Goal: Task Accomplishment & Management: Manage account settings

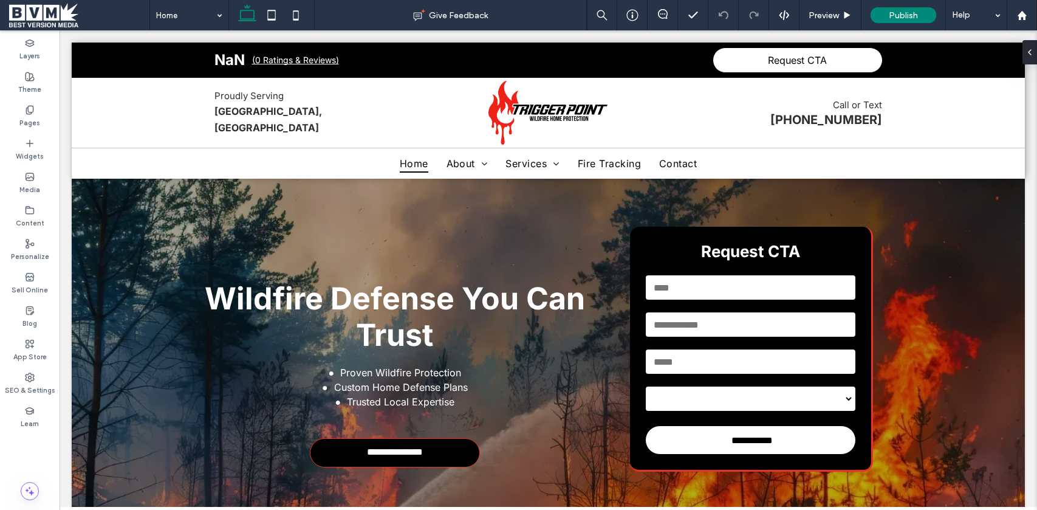
drag, startPoint x: 52, startPoint y: 10, endPoint x: 59, endPoint y: 19, distance: 11.7
click at [52, 10] on span at bounding box center [79, 15] width 140 height 24
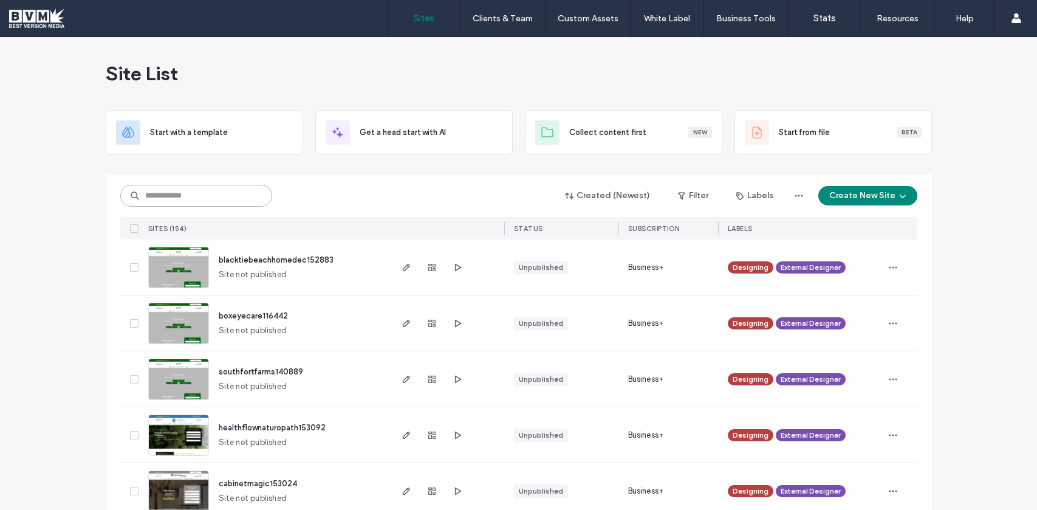
click at [233, 201] on input at bounding box center [196, 196] width 152 height 22
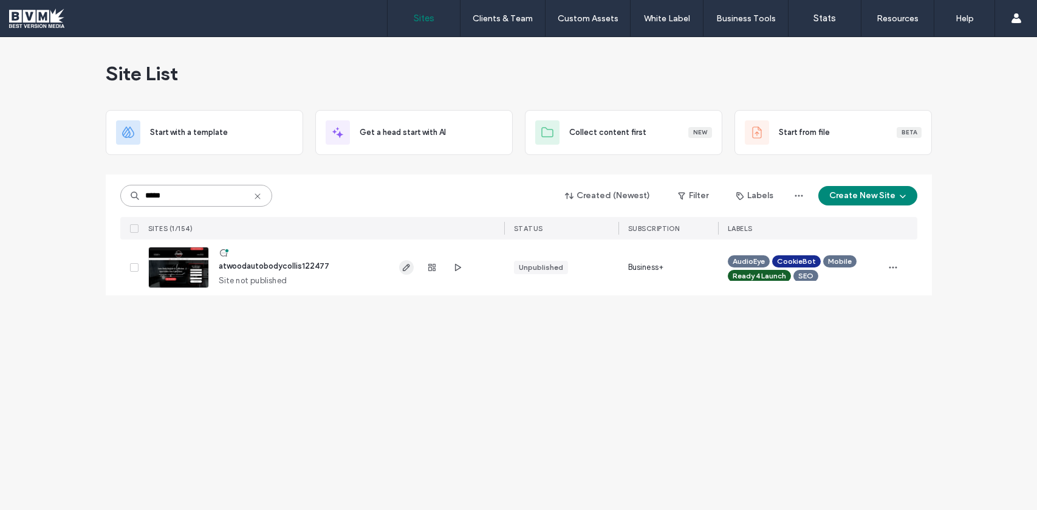
type input "*****"
click at [403, 261] on span "button" at bounding box center [406, 267] width 15 height 15
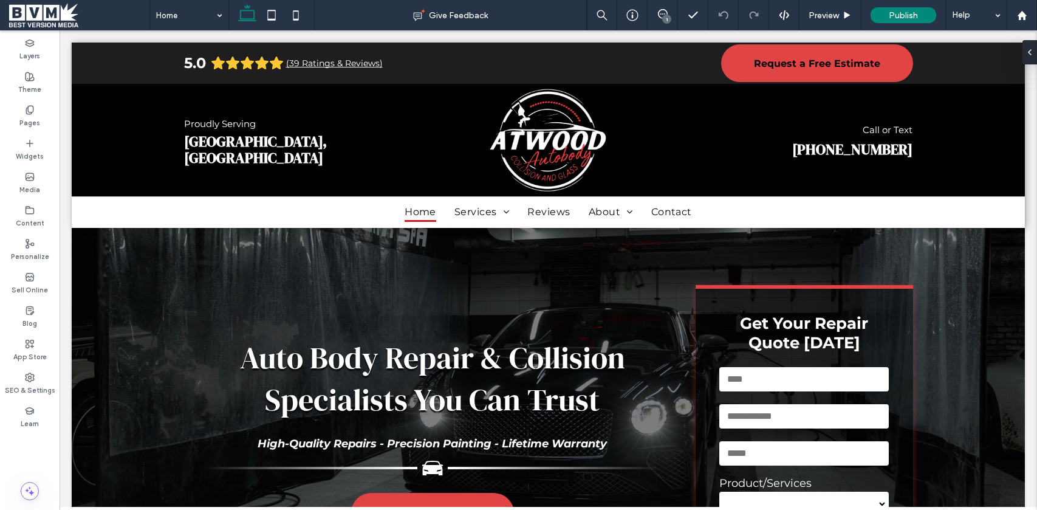
click at [663, 16] on div "1" at bounding box center [666, 19] width 9 height 9
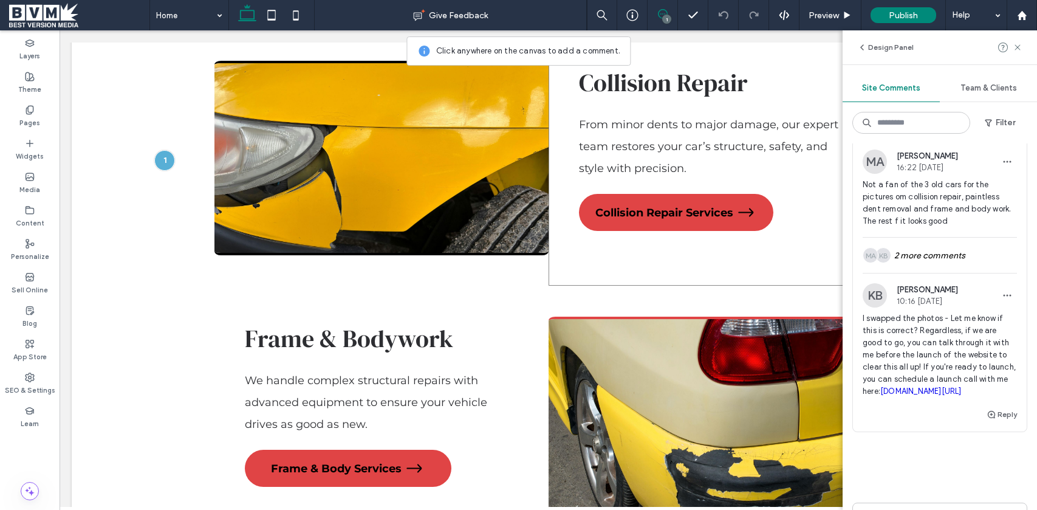
scroll to position [1571, 0]
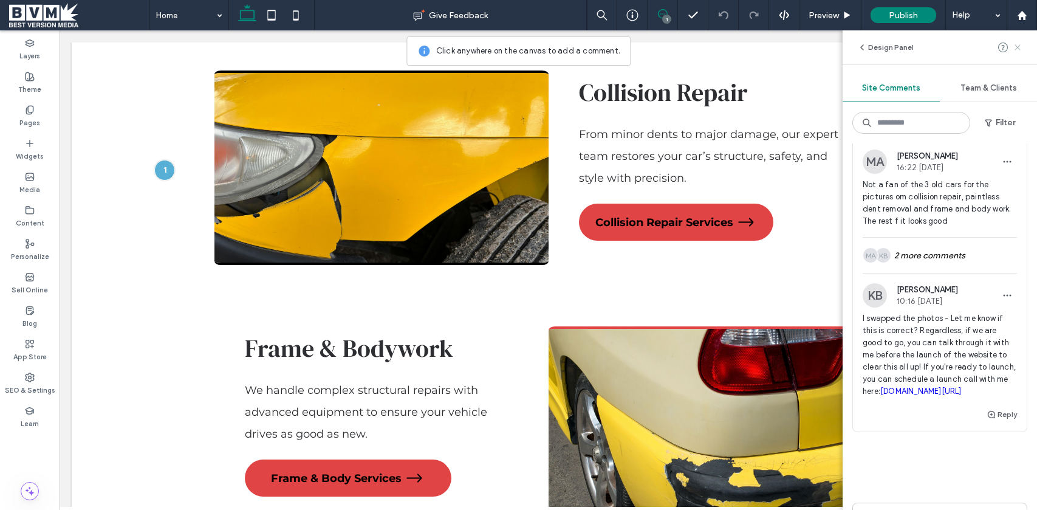
click at [1018, 46] on use at bounding box center [1017, 46] width 5 height 5
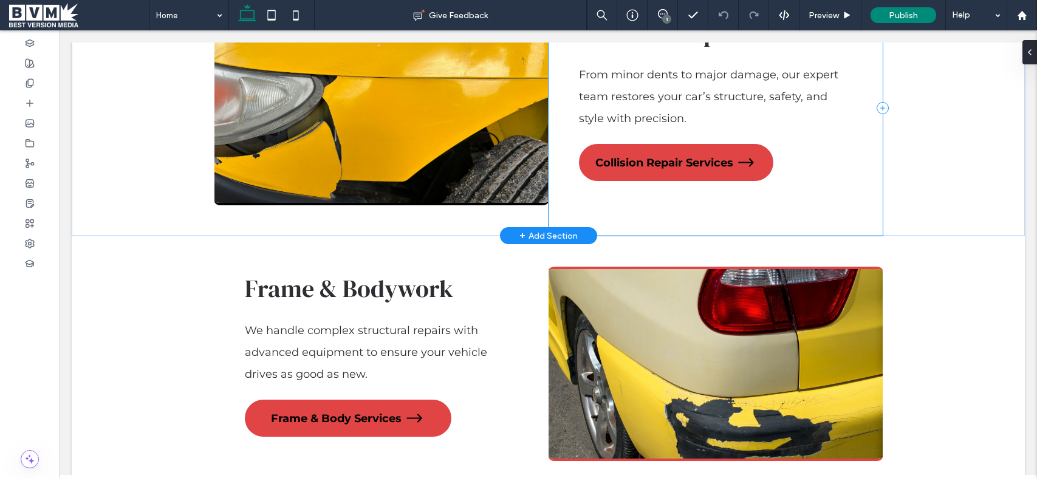
scroll to position [1632, 0]
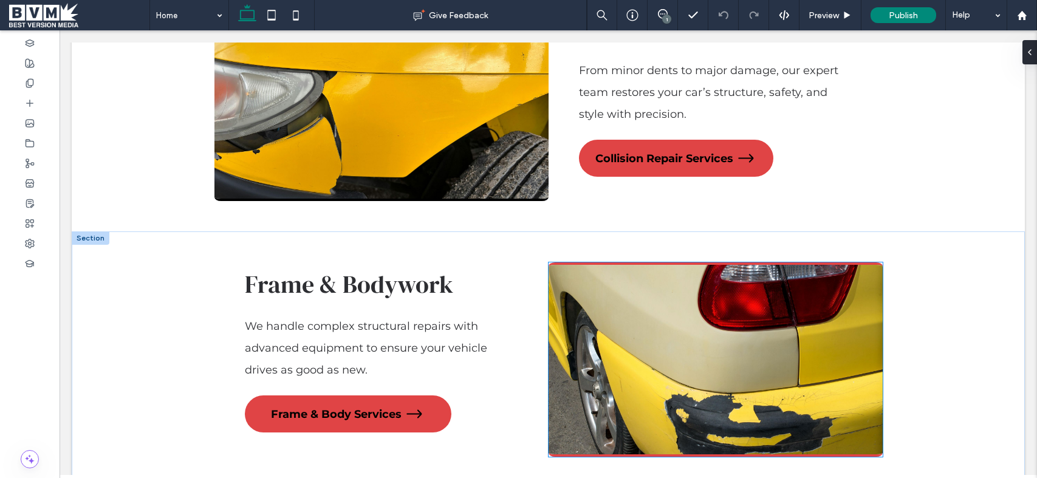
click at [630, 317] on img at bounding box center [716, 359] width 334 height 194
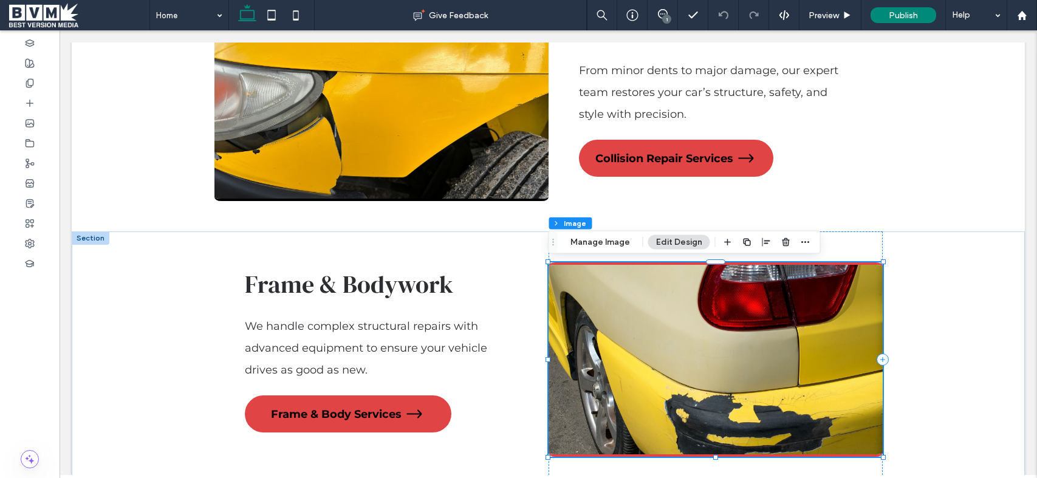
type input "*"
type input "***"
type input "*"
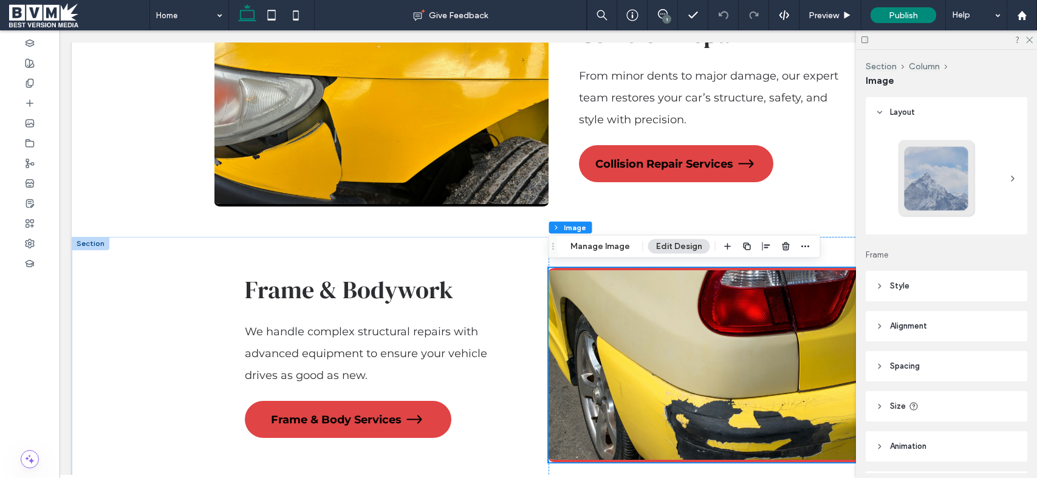
click at [631, 296] on img at bounding box center [716, 365] width 334 height 194
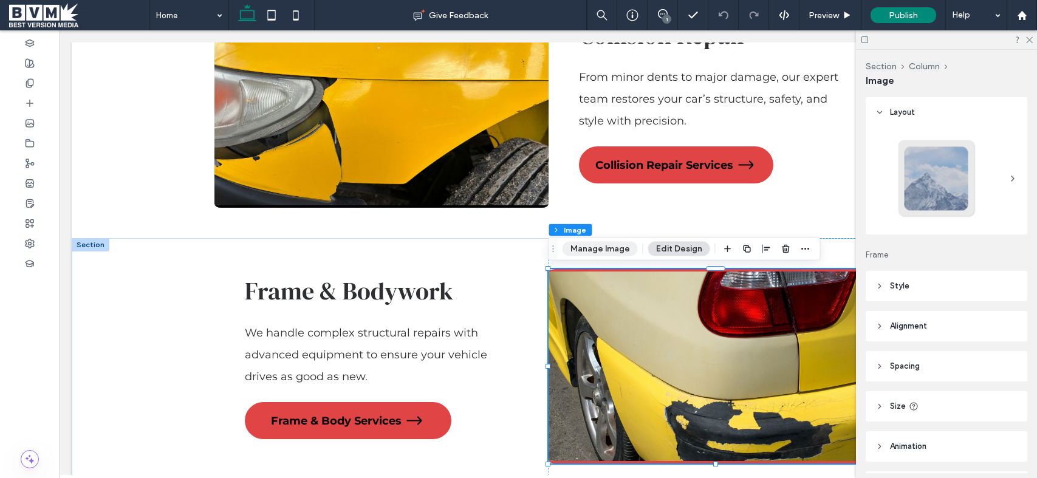
click at [606, 249] on button "Manage Image" at bounding box center [600, 249] width 75 height 15
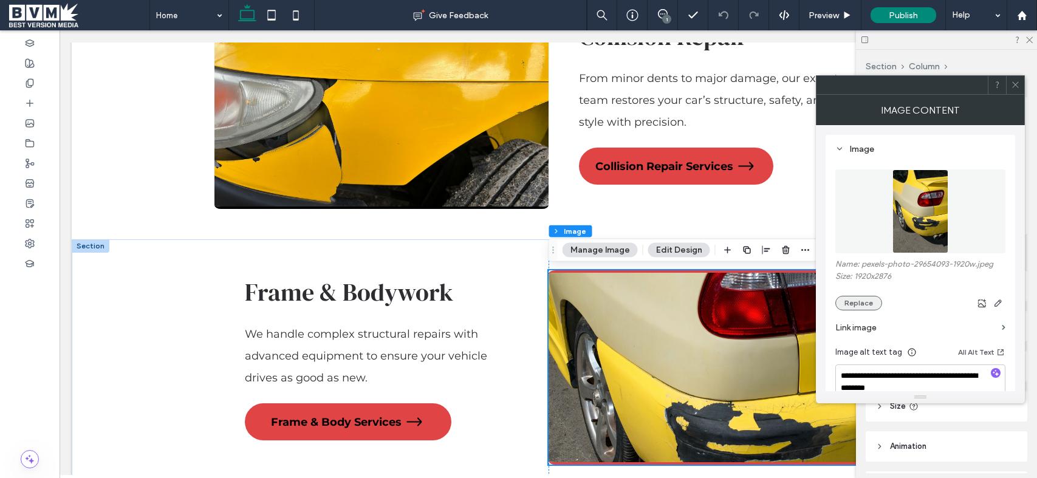
scroll to position [1625, 0]
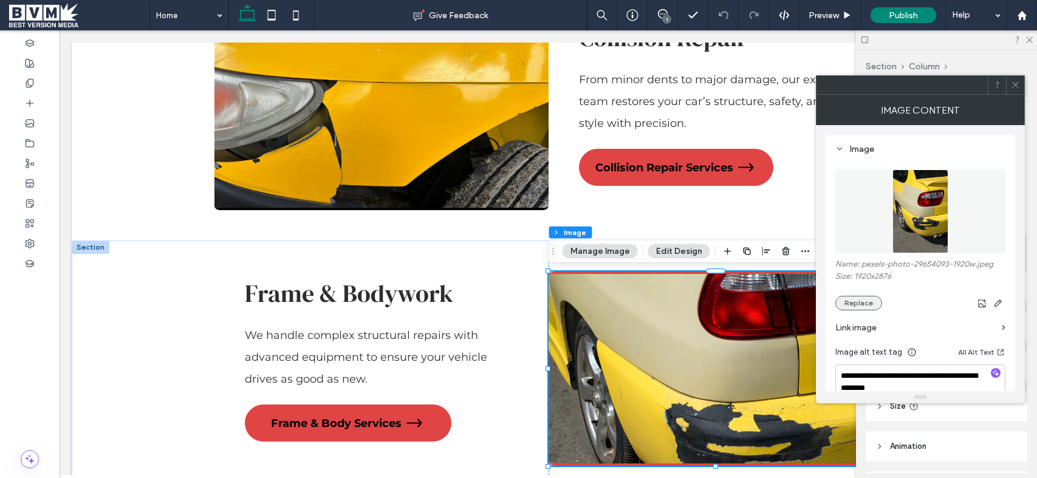
click at [868, 304] on button "Replace" at bounding box center [858, 303] width 47 height 15
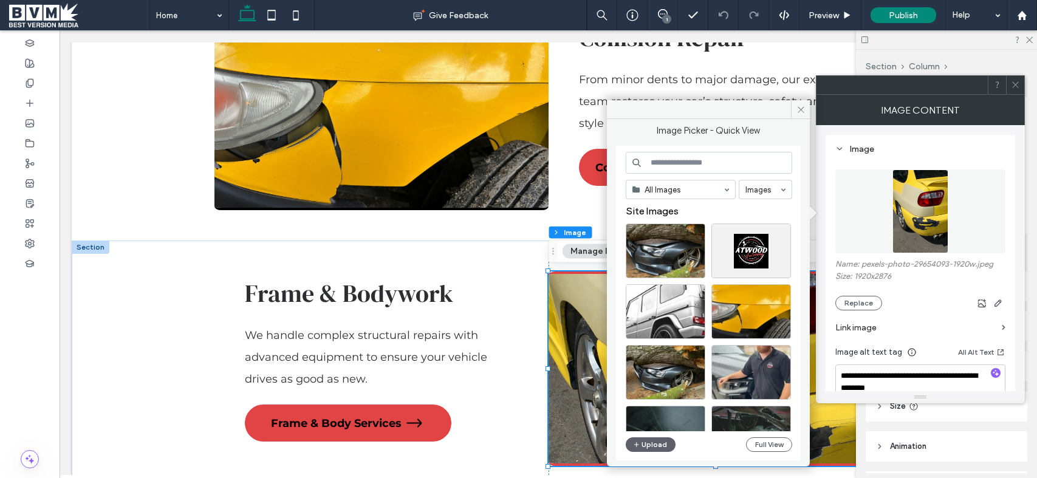
click at [719, 159] on input at bounding box center [709, 163] width 166 height 22
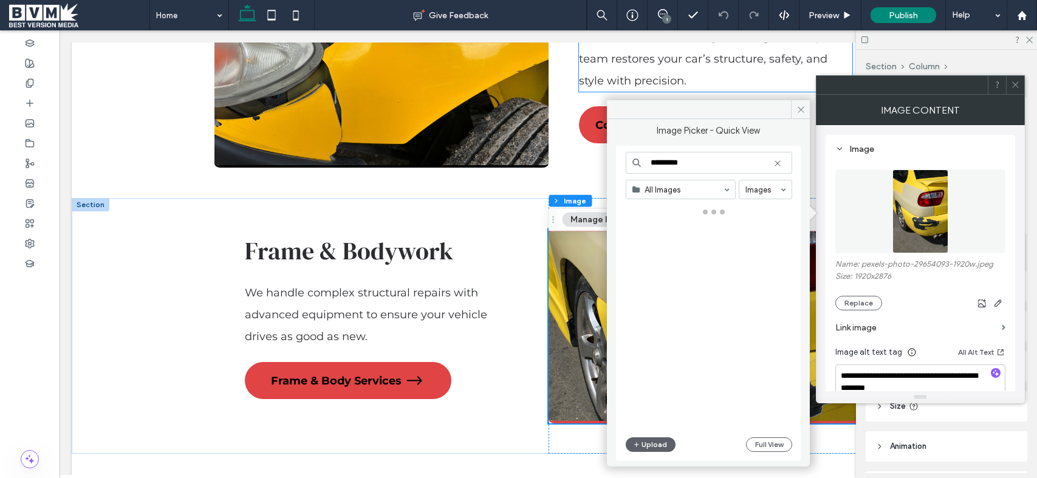
scroll to position [1671, 0]
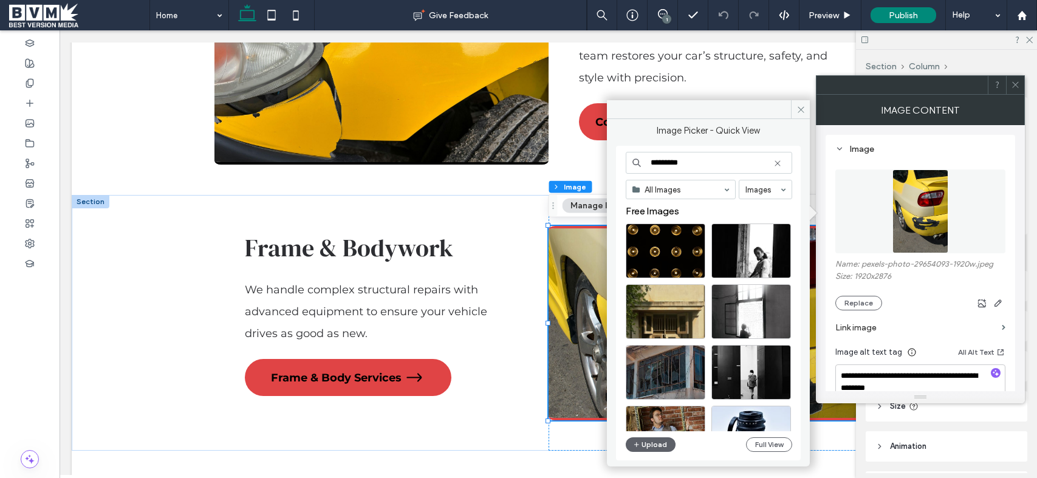
click at [713, 163] on input "*********" at bounding box center [709, 163] width 166 height 22
type input "*"
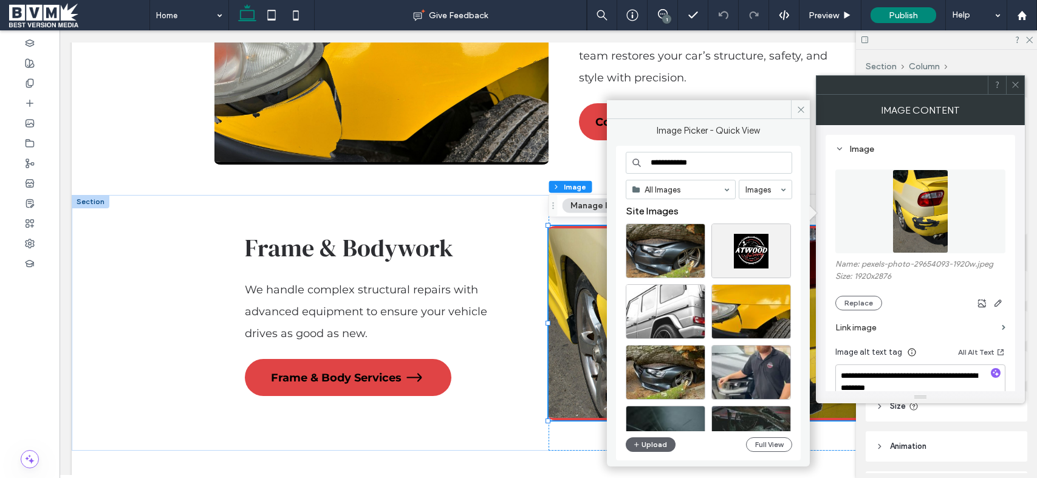
type input "**********"
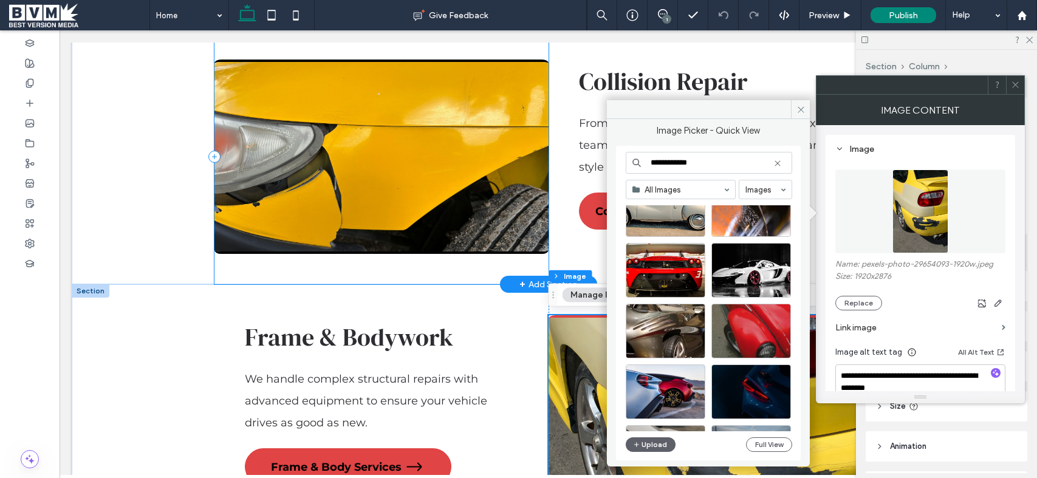
scroll to position [1585, 0]
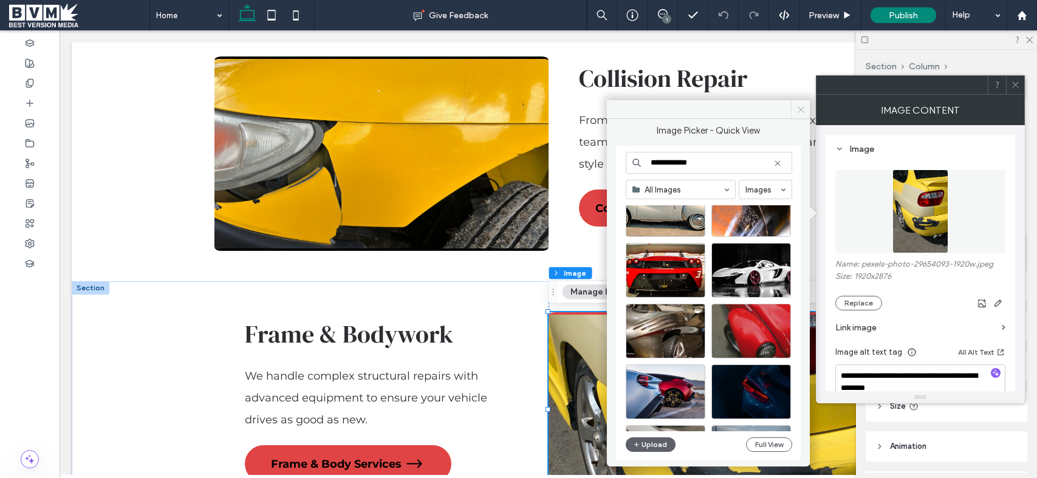
click at [801, 111] on icon at bounding box center [801, 109] width 9 height 9
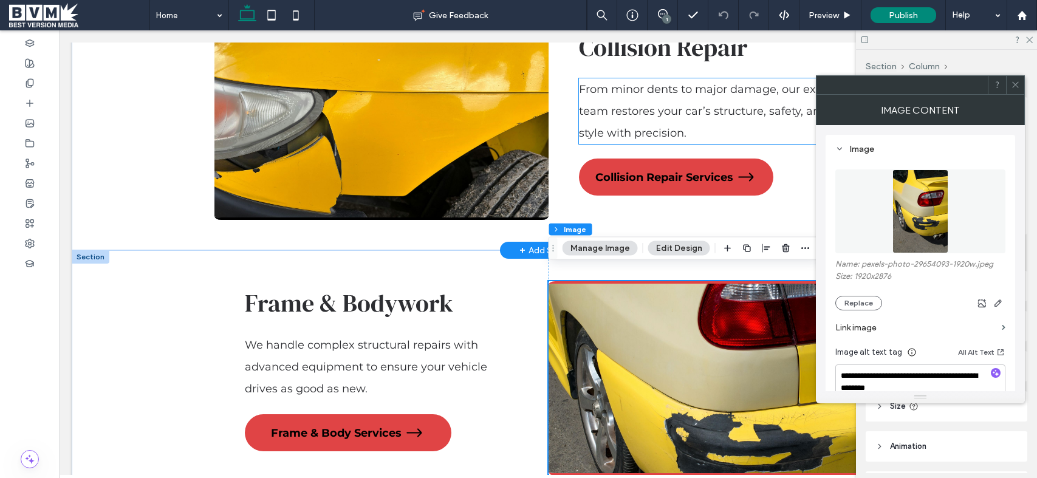
scroll to position [1612, 0]
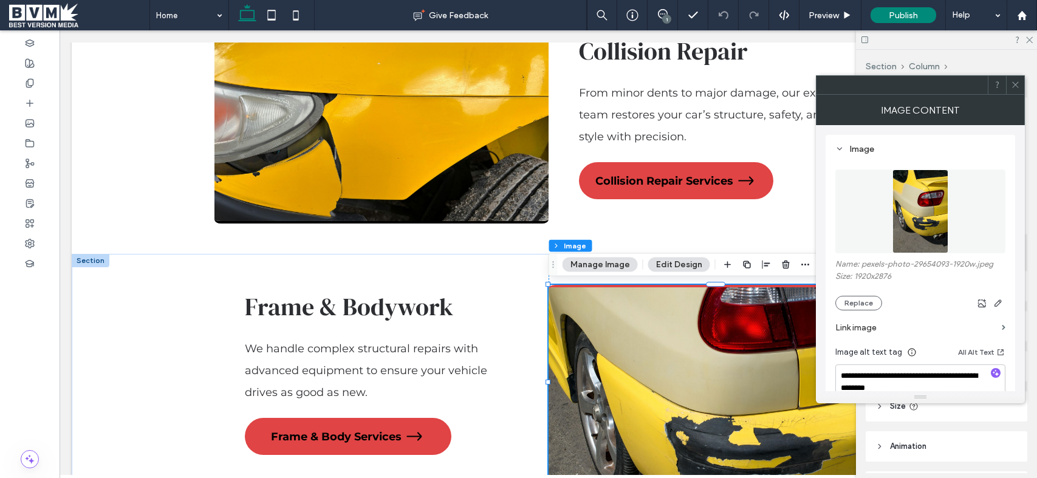
click at [617, 320] on img at bounding box center [716, 382] width 334 height 194
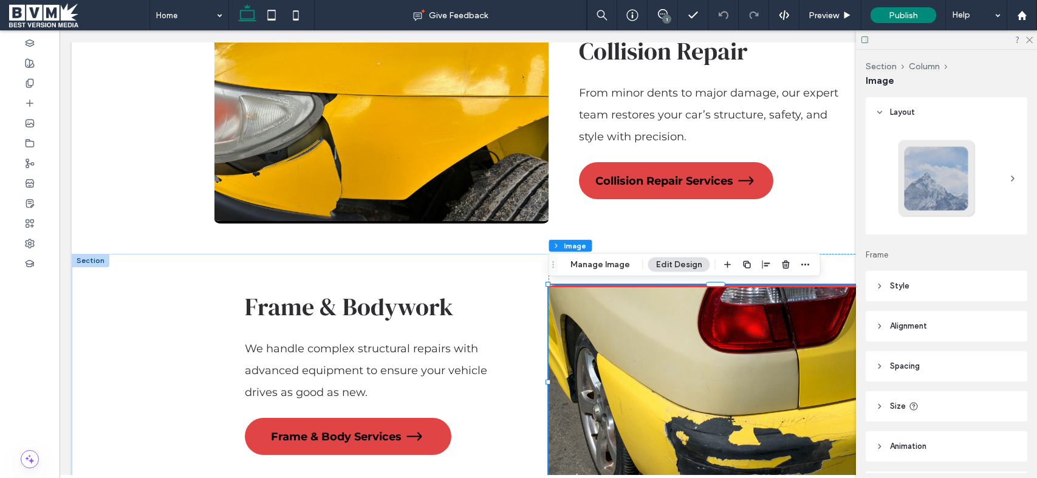
click at [685, 315] on img at bounding box center [716, 382] width 334 height 194
click at [594, 267] on button "Manage Image" at bounding box center [600, 265] width 75 height 15
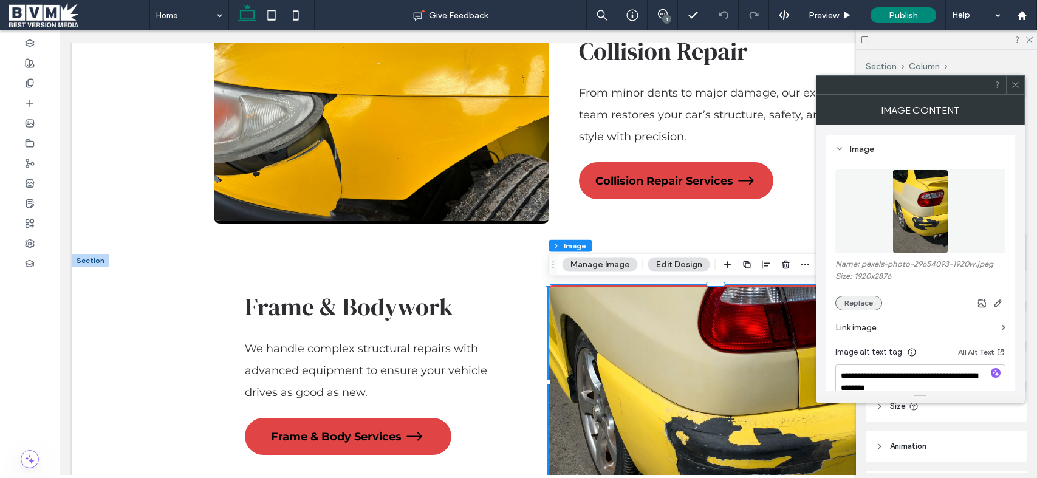
click at [854, 306] on button "Replace" at bounding box center [858, 303] width 47 height 15
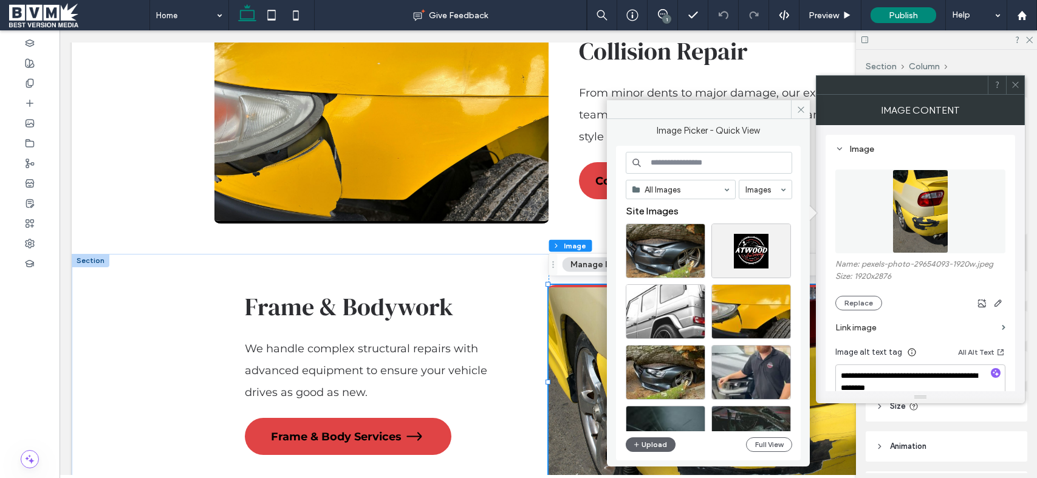
click at [665, 162] on input at bounding box center [709, 163] width 166 height 22
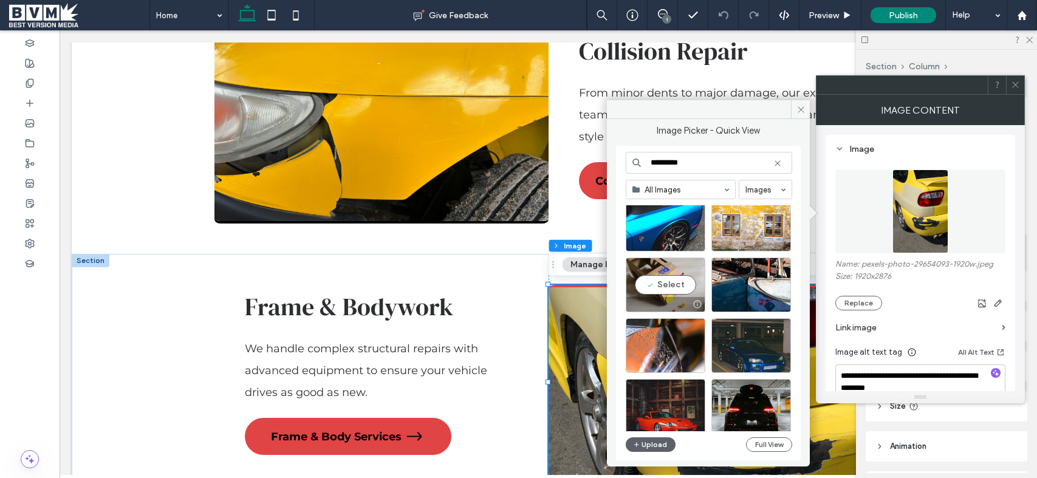
scroll to position [465, 0]
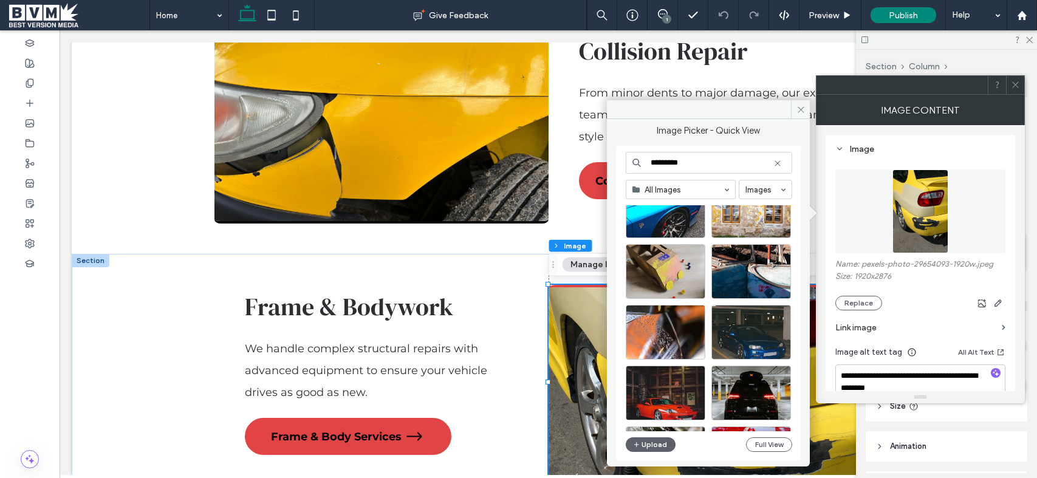
click at [727, 168] on input "*********" at bounding box center [709, 163] width 166 height 22
click at [704, 168] on input "*********" at bounding box center [709, 163] width 166 height 22
type input "**********"
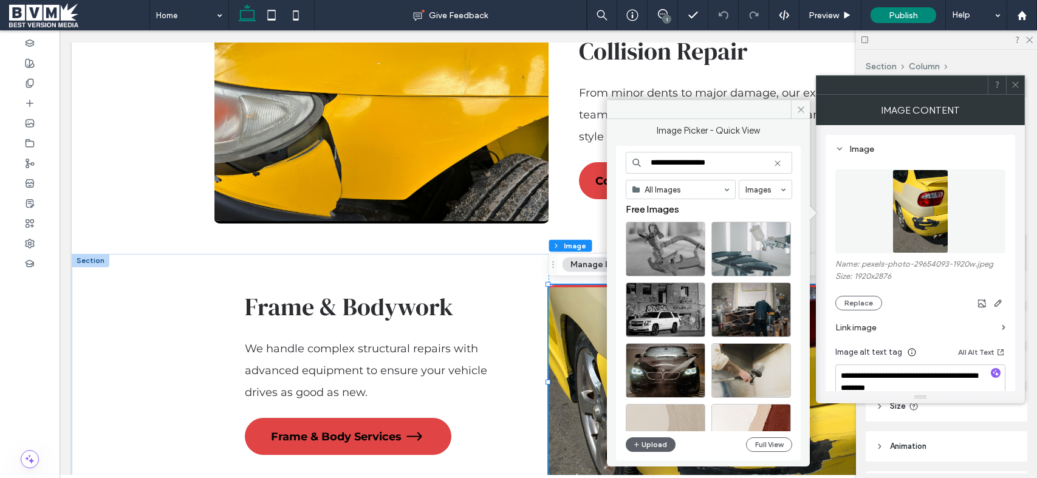
scroll to position [0, 0]
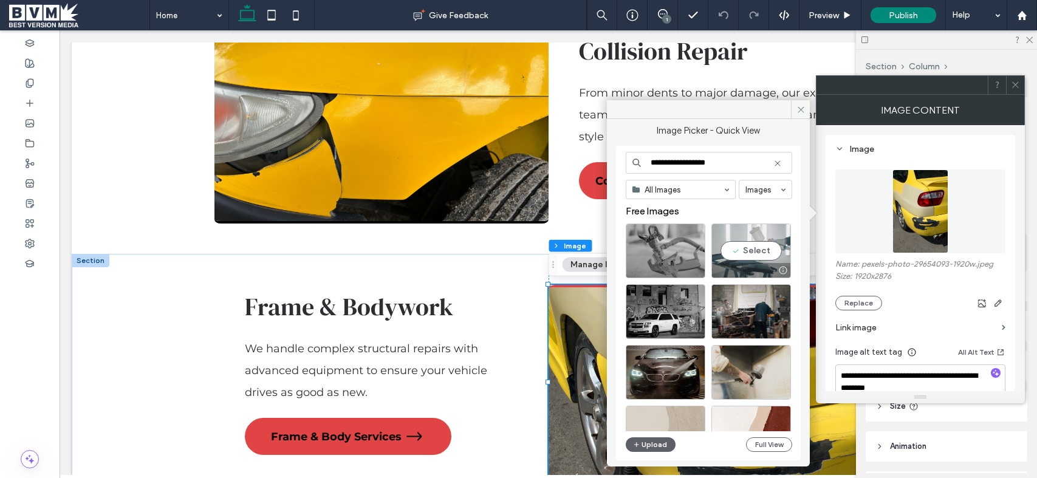
click at [761, 256] on div "Select" at bounding box center [751, 251] width 80 height 55
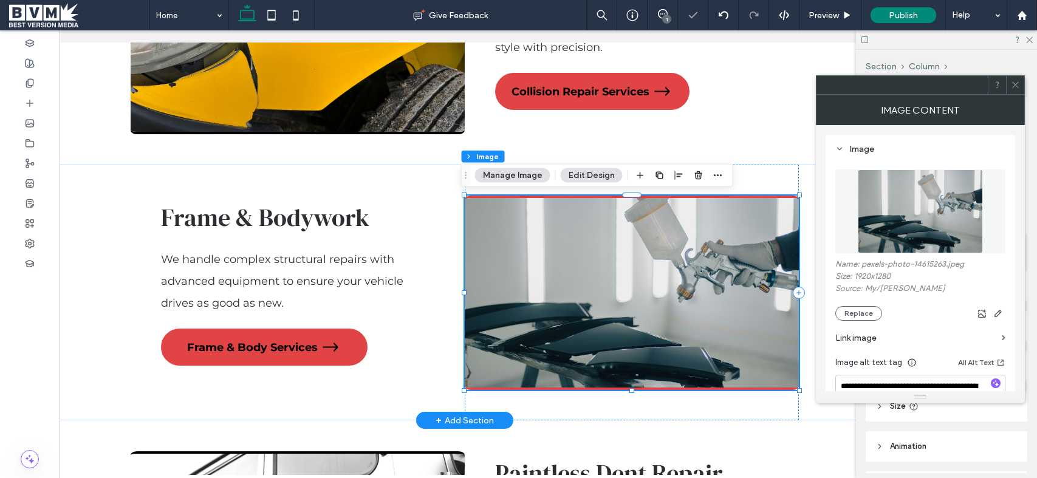
scroll to position [0, 88]
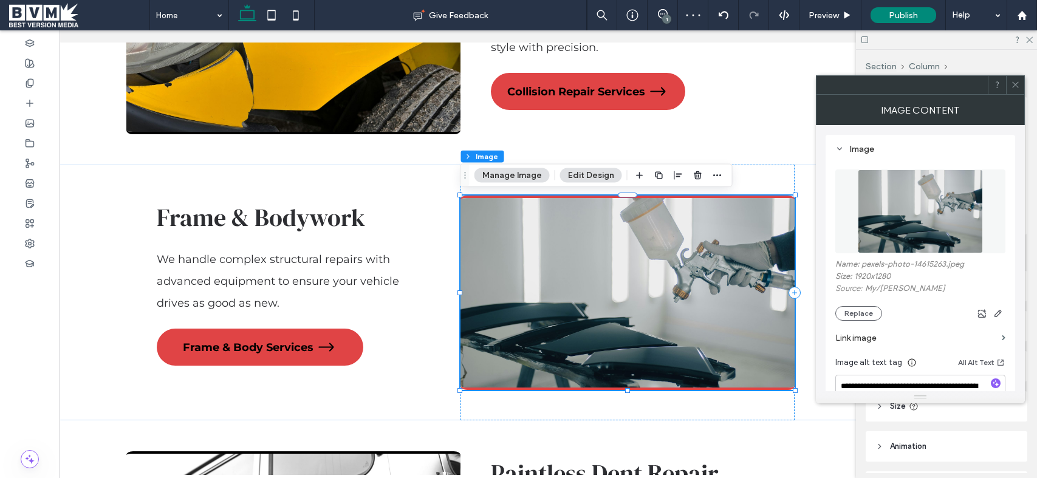
drag, startPoint x: 1016, startPoint y: 81, endPoint x: 960, endPoint y: 98, distance: 58.3
click at [1015, 82] on icon at bounding box center [1015, 84] width 9 height 9
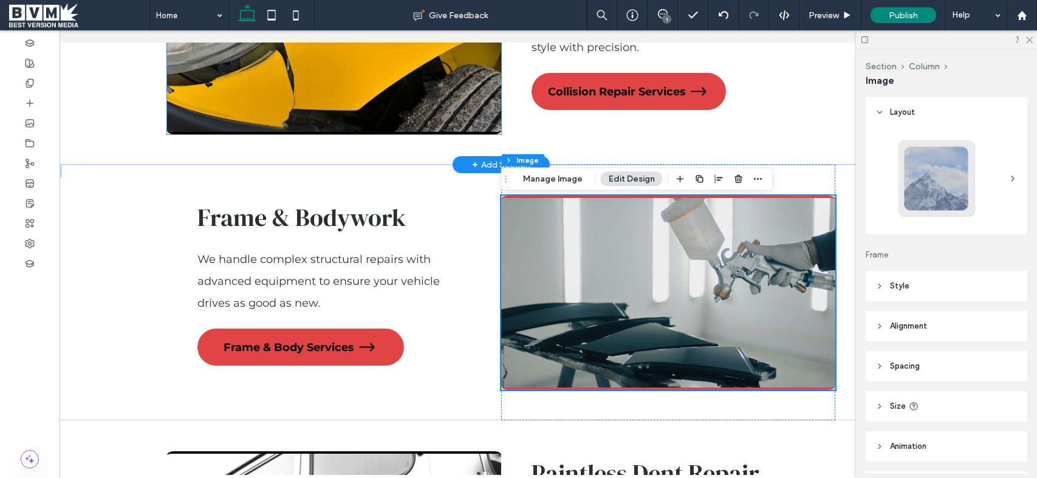
scroll to position [1739, 0]
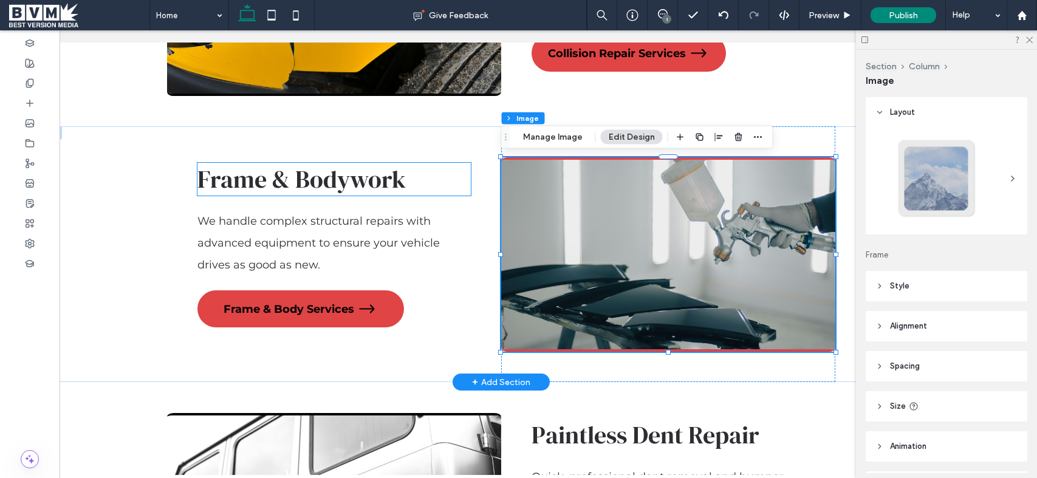
click at [322, 178] on span "Frame & Bodywork" at bounding box center [301, 179] width 208 height 33
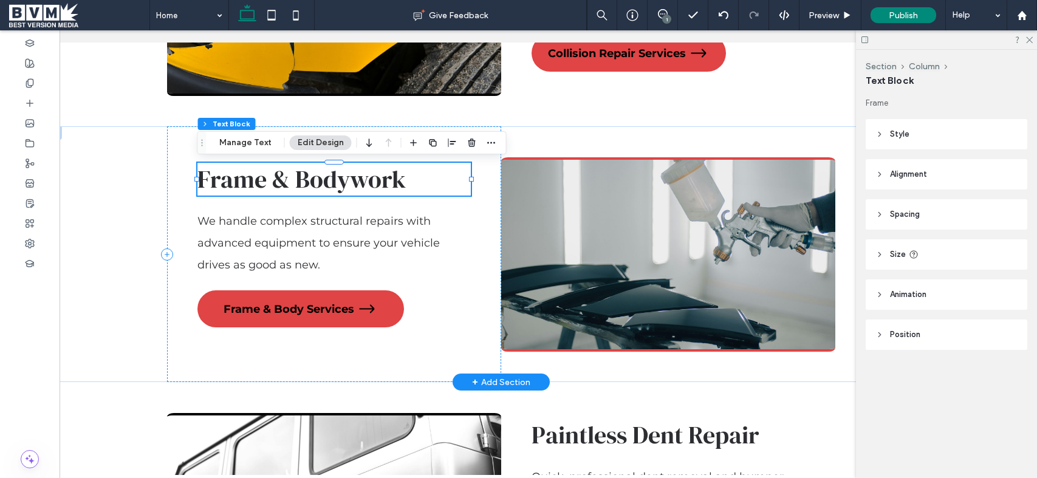
click at [322, 178] on div "Frame & Bodywork" at bounding box center [333, 179] width 273 height 33
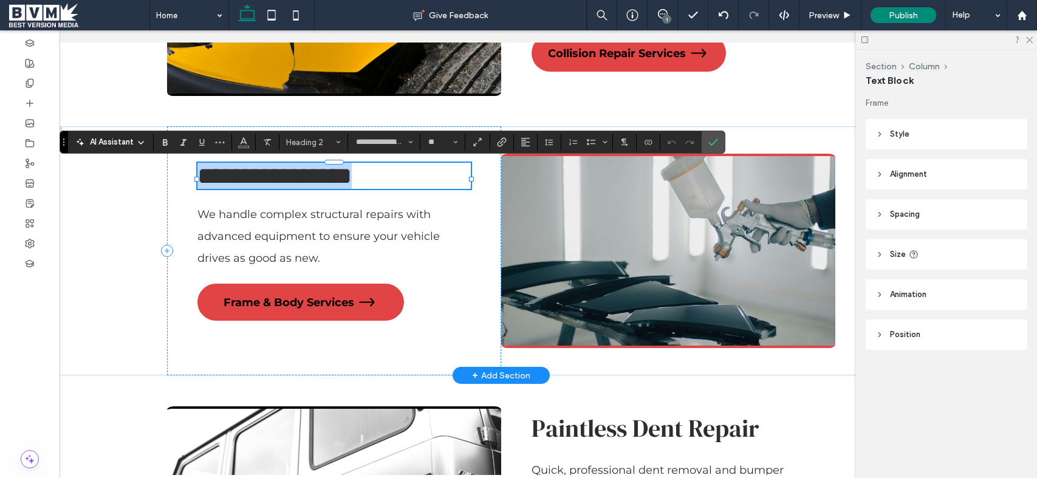
click at [322, 178] on span "**********" at bounding box center [274, 176] width 154 height 24
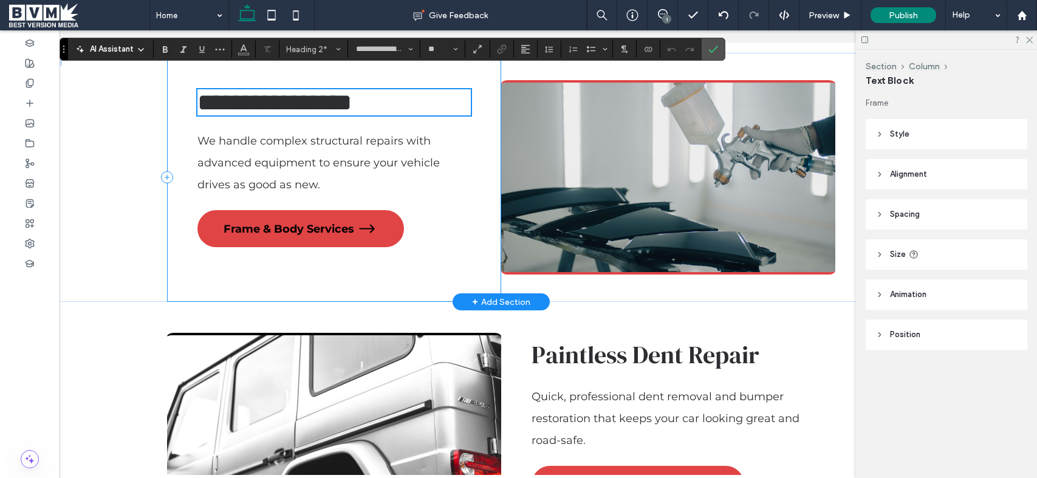
scroll to position [1670, 0]
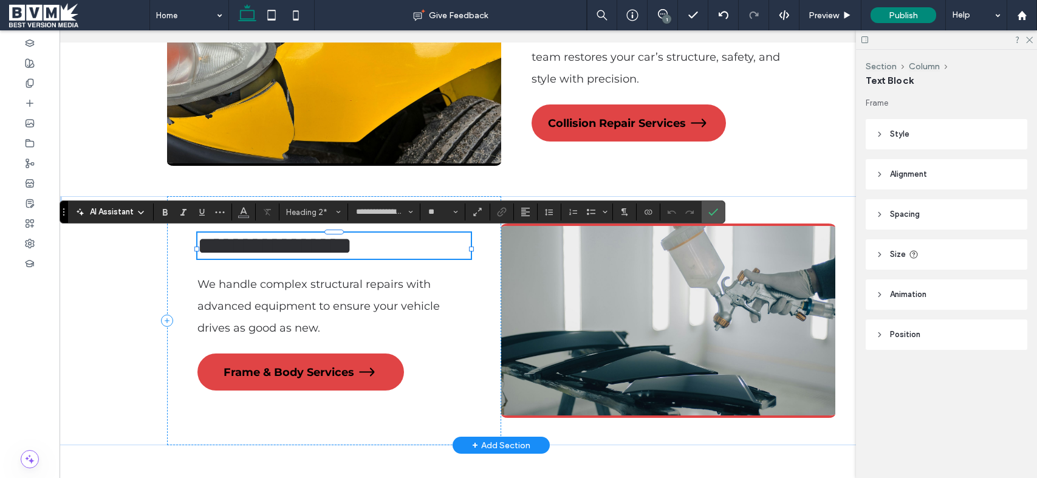
click at [352, 258] on span "**********" at bounding box center [274, 246] width 154 height 24
click at [329, 252] on span "**********" at bounding box center [274, 246] width 154 height 24
click at [320, 252] on span "**********" at bounding box center [274, 246] width 154 height 24
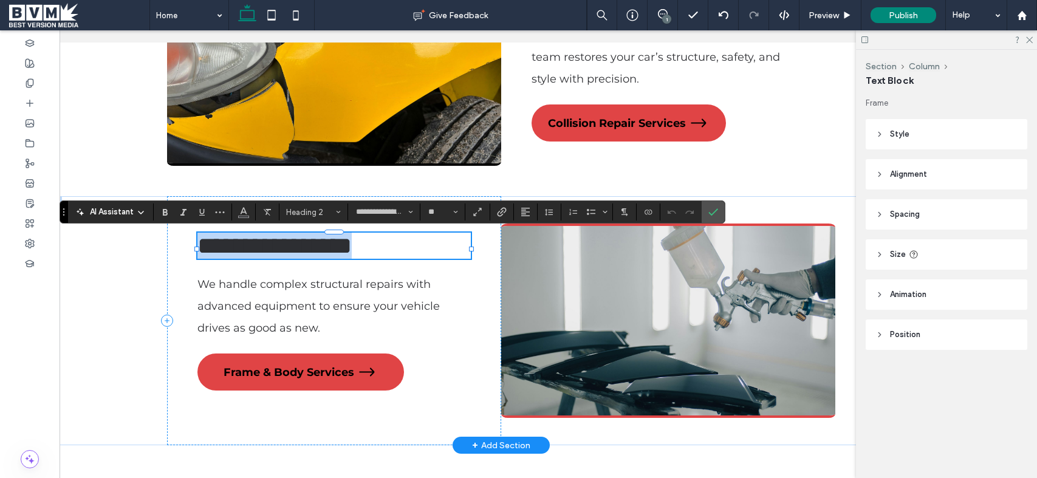
click at [320, 252] on span "**********" at bounding box center [274, 246] width 154 height 24
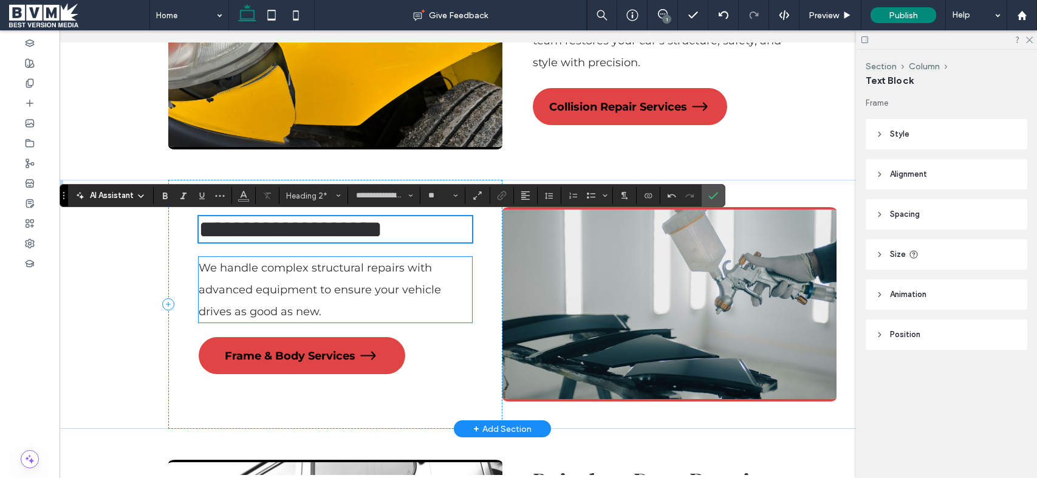
scroll to position [1689, 0]
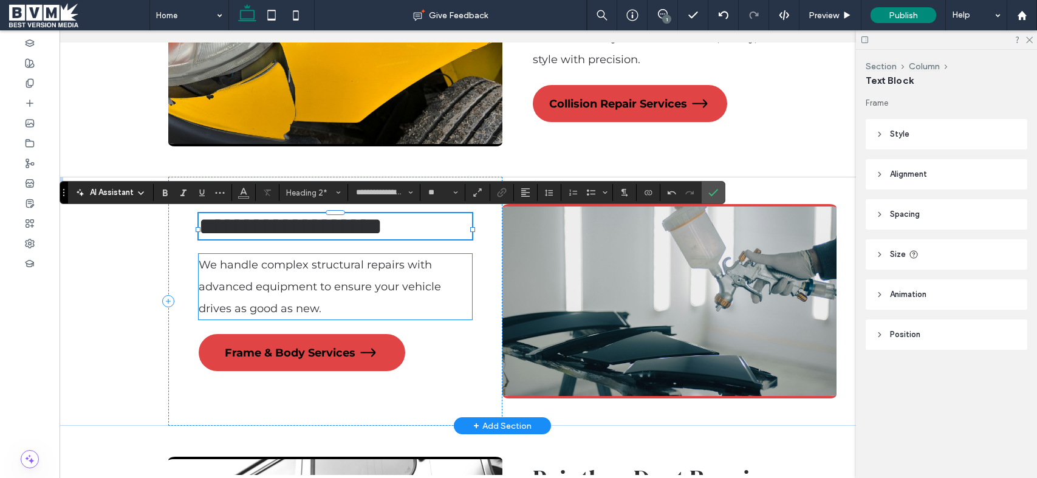
click at [287, 307] on p "We handle complex structural repairs with advanced equipment to ensure your veh…" at bounding box center [335, 287] width 273 height 66
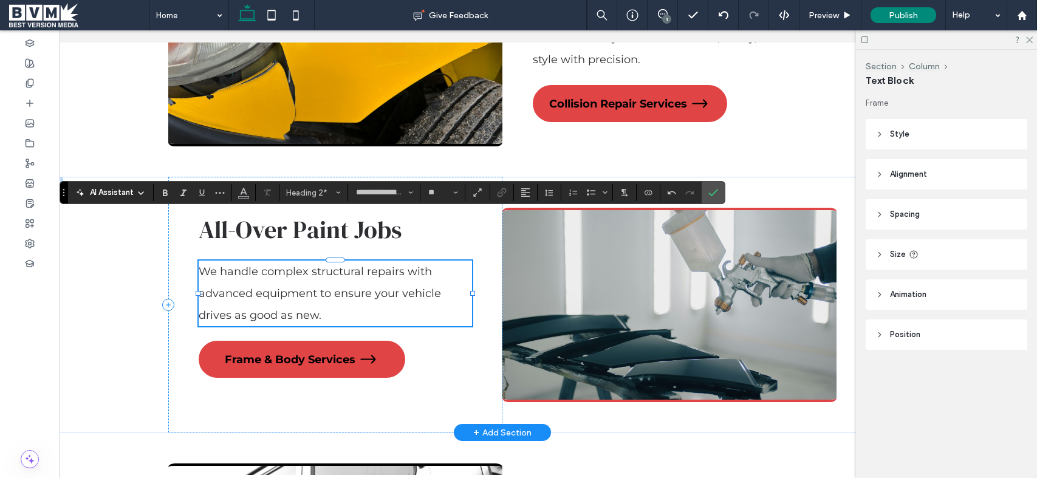
click at [287, 307] on p "We handle complex structural repairs with advanced equipment to ensure your veh…" at bounding box center [335, 294] width 273 height 66
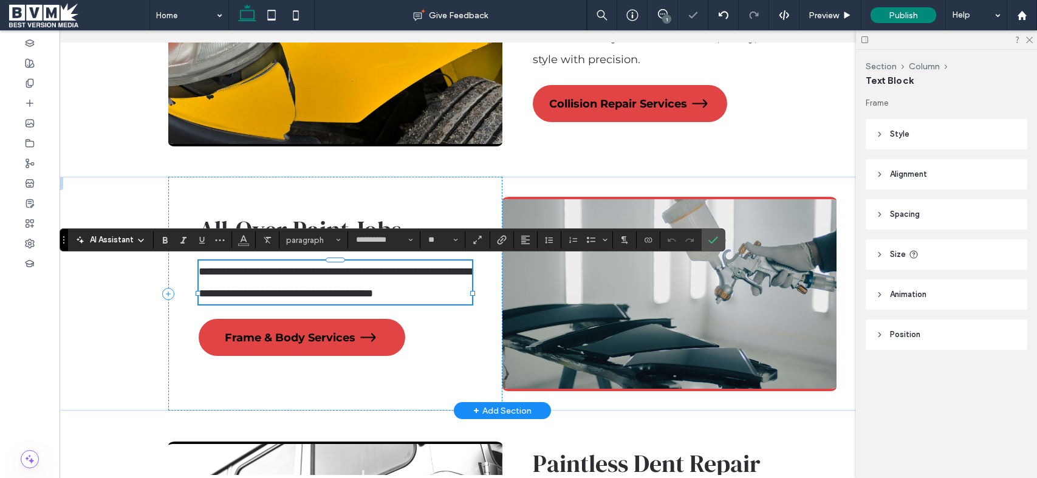
click at [129, 240] on span "AI Assistant" at bounding box center [112, 240] width 44 height 12
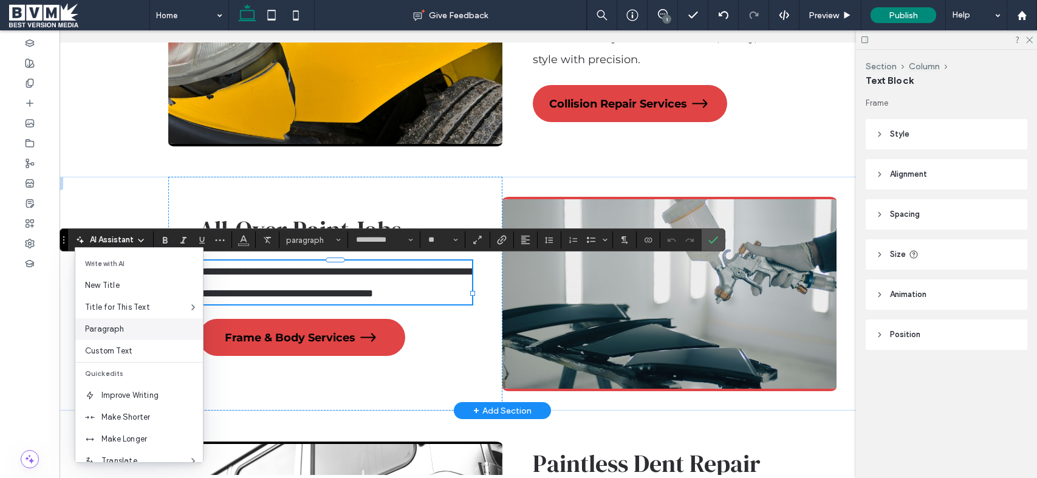
click at [134, 333] on span "Paragraph" at bounding box center [144, 329] width 118 height 12
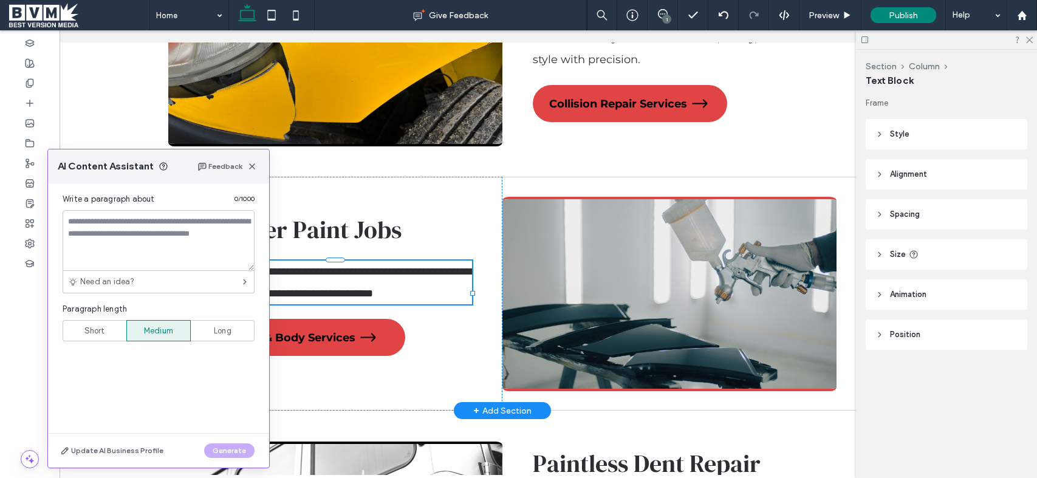
click at [154, 244] on textarea at bounding box center [159, 240] width 192 height 61
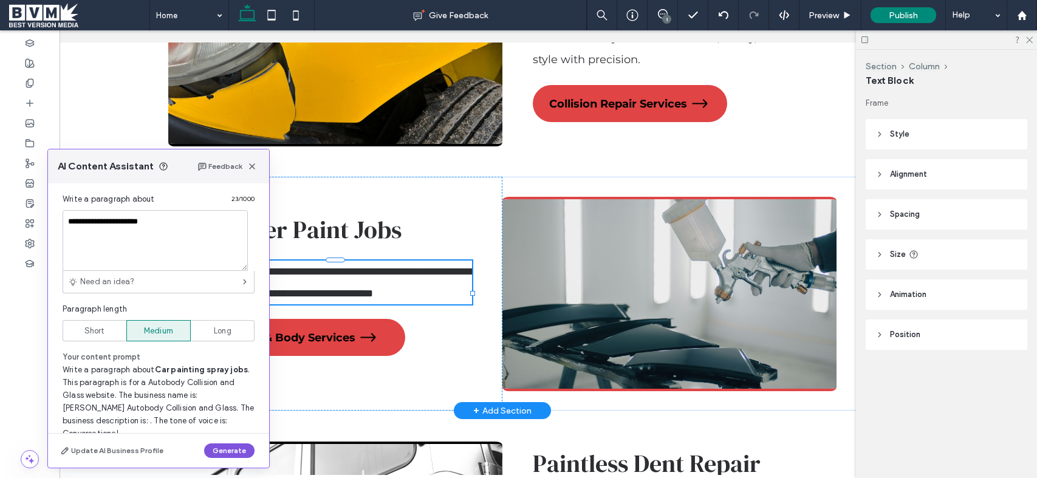
type textarea "**********"
click at [235, 447] on button "Generate" at bounding box center [229, 451] width 50 height 15
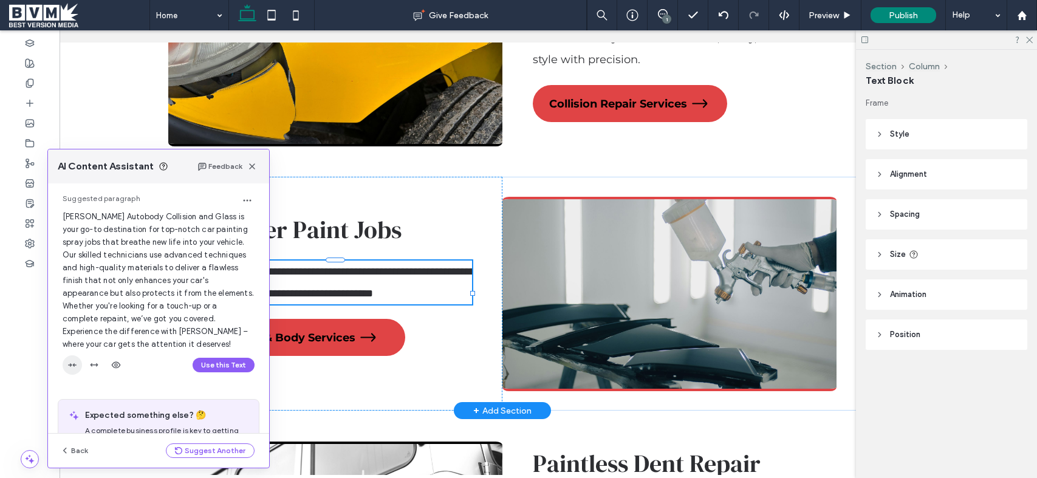
click at [71, 364] on use "button" at bounding box center [72, 365] width 9 height 4
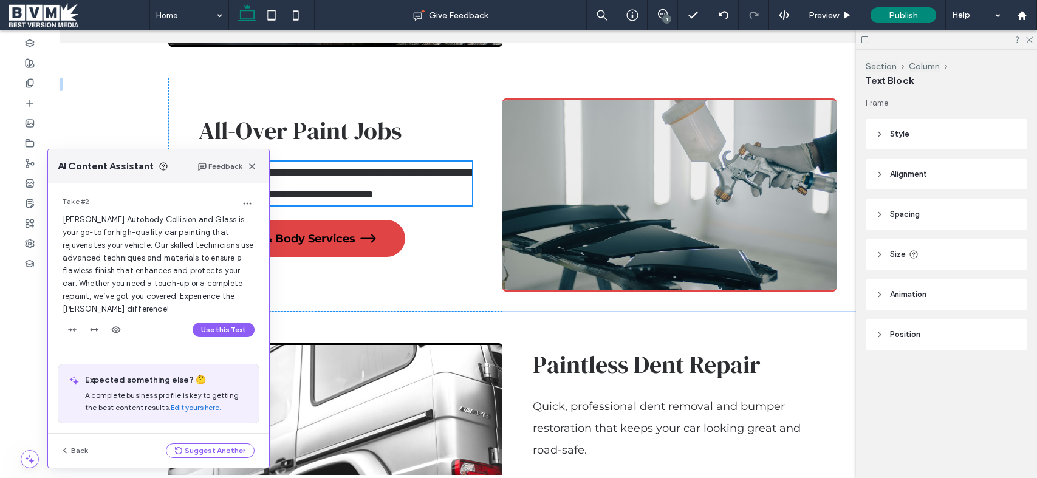
scroll to position [1790, 0]
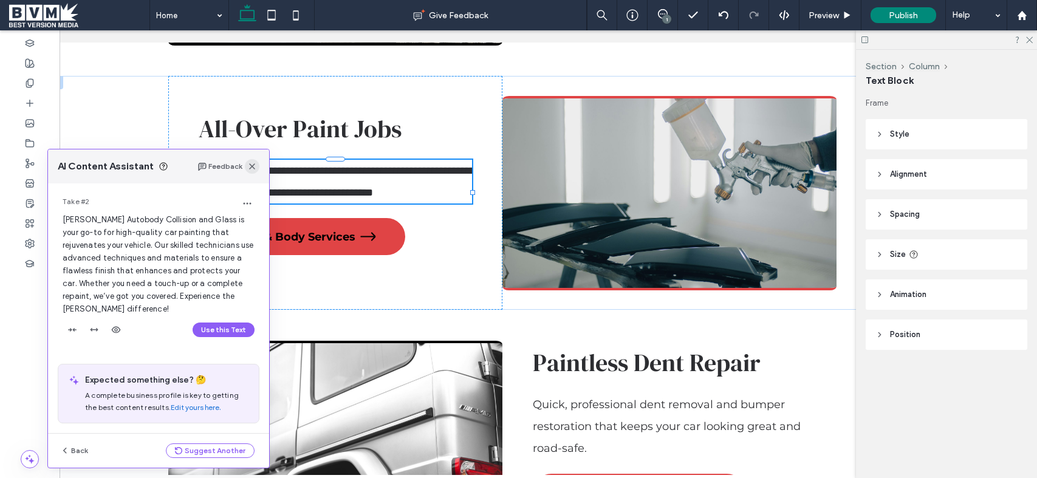
drag, startPoint x: 252, startPoint y: 171, endPoint x: 252, endPoint y: 156, distance: 15.8
click at [252, 171] on span "button" at bounding box center [252, 166] width 15 height 15
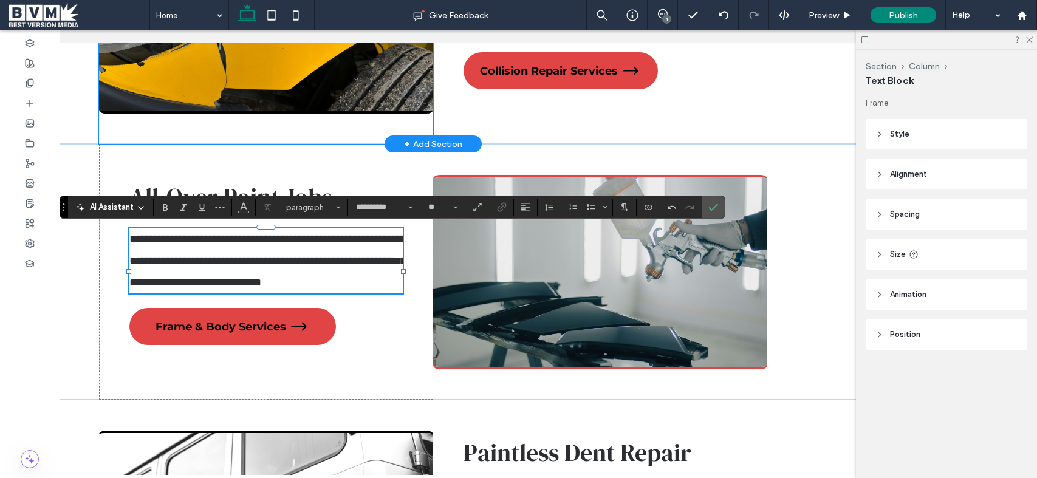
scroll to position [0, 0]
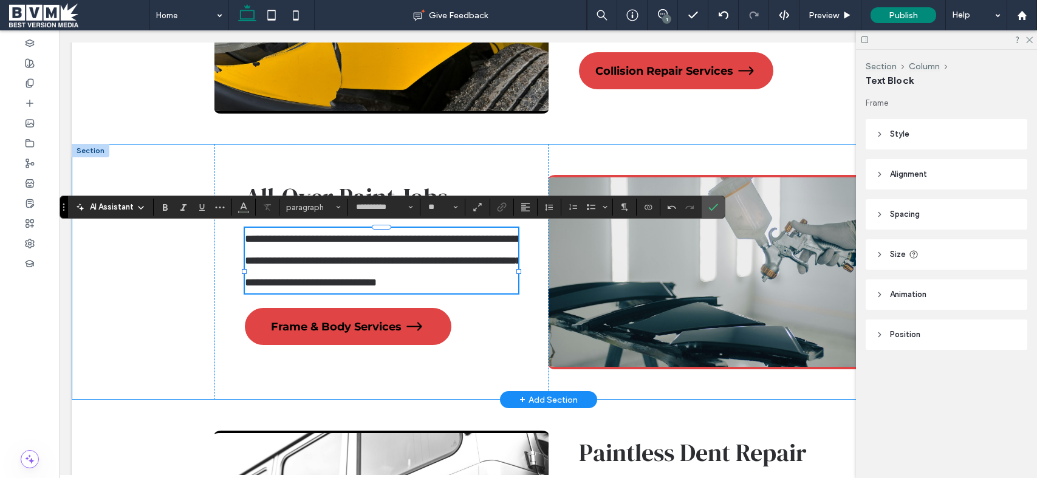
click at [177, 180] on div "**********" at bounding box center [548, 272] width 953 height 256
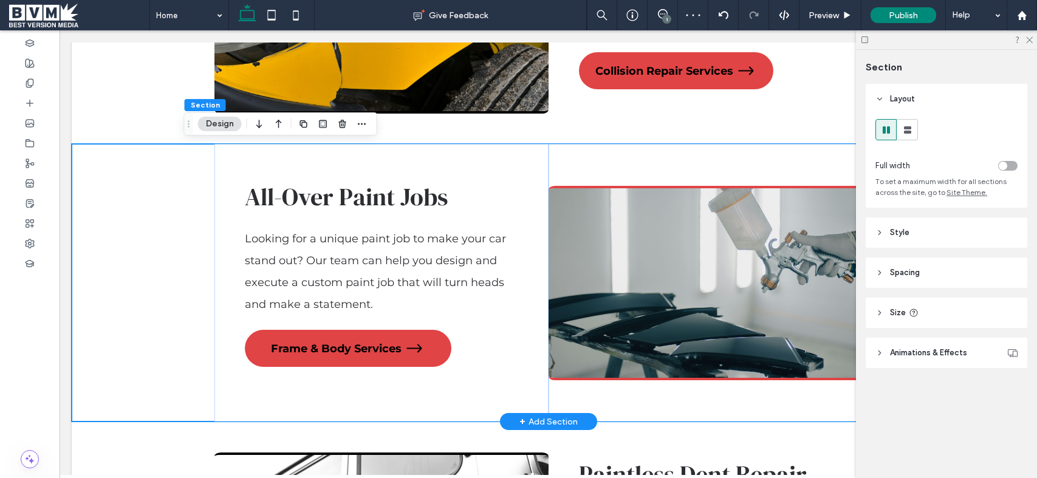
click at [160, 193] on div "All-Over Paint Jobs Looking for a unique paint job to make your car stand out? …" at bounding box center [548, 283] width 953 height 278
click at [341, 121] on use "button" at bounding box center [341, 124] width 7 height 8
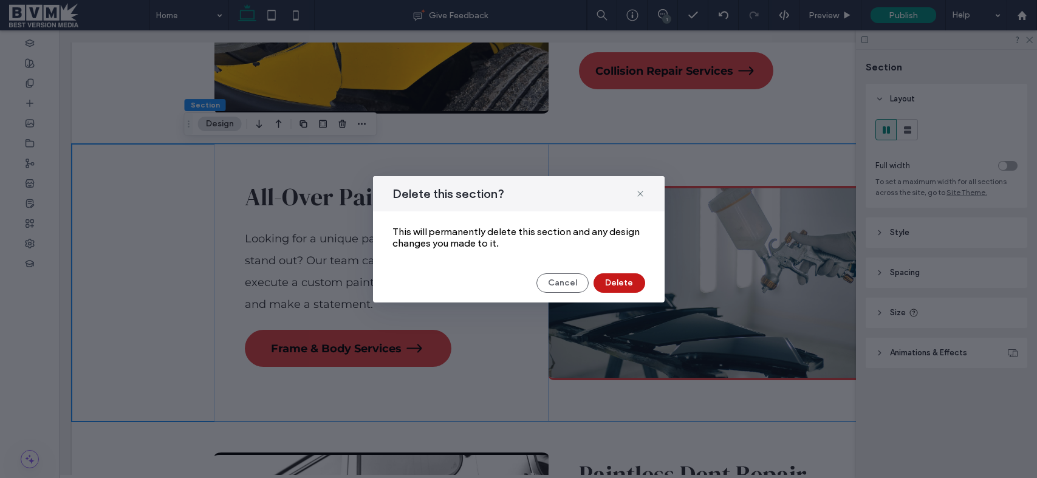
click at [629, 281] on button "Delete" at bounding box center [620, 282] width 52 height 19
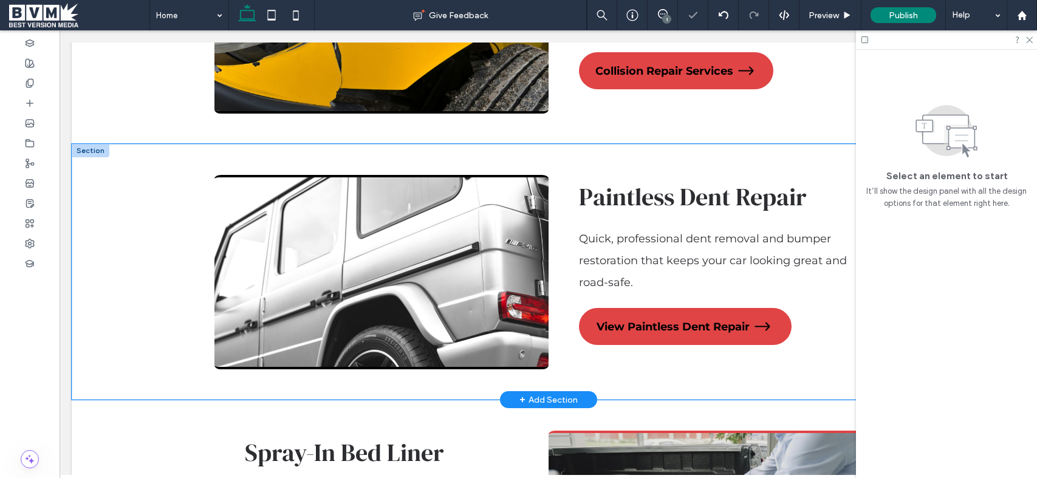
click at [204, 157] on div "Paintless Dent Repair Quick, professional dent removal and bumper restoration t…" at bounding box center [548, 272] width 729 height 256
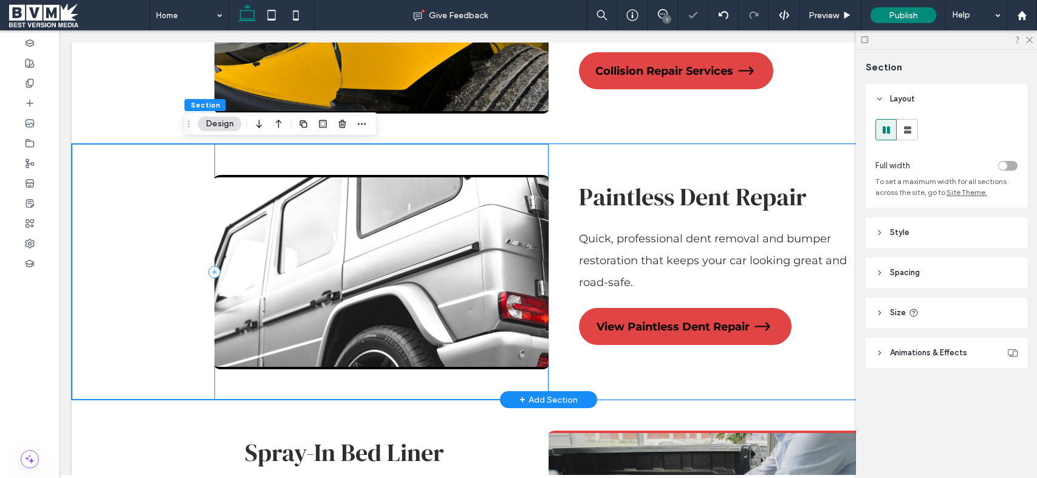
drag, startPoint x: 245, startPoint y: 156, endPoint x: 278, endPoint y: 151, distance: 32.6
click at [245, 156] on div at bounding box center [381, 272] width 334 height 256
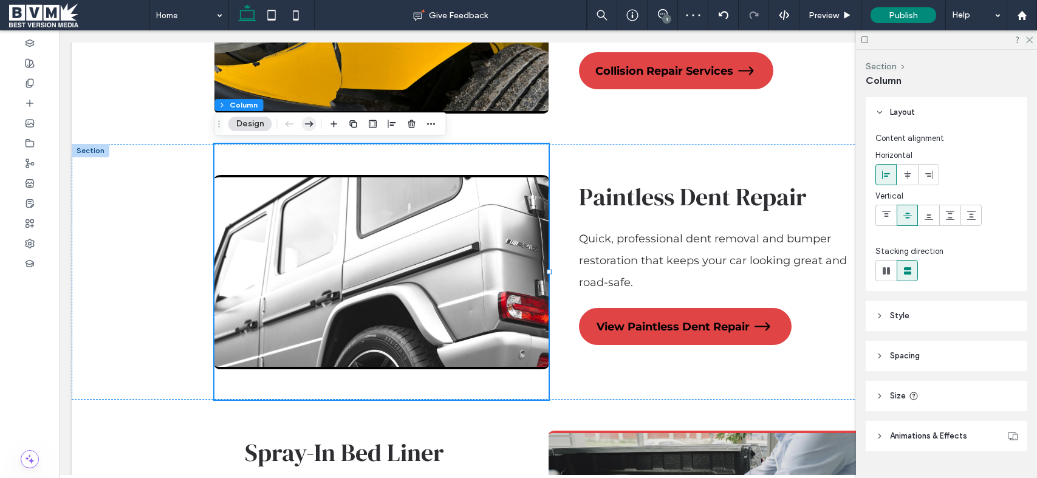
click at [307, 124] on icon "button" at bounding box center [309, 124] width 15 height 22
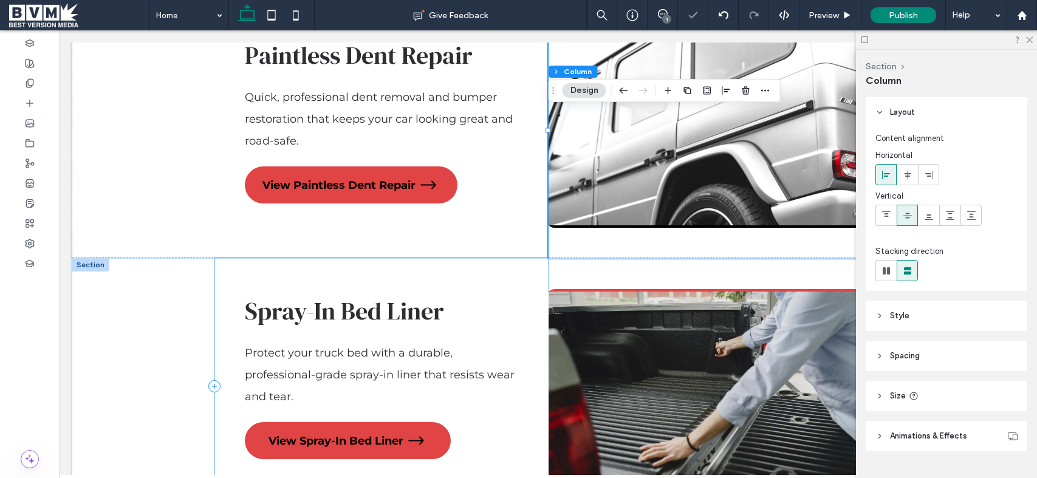
click at [529, 302] on div "Spray-In Bed Liner Protect your truck bed with a durable, professional-grade sp…" at bounding box center [381, 386] width 334 height 256
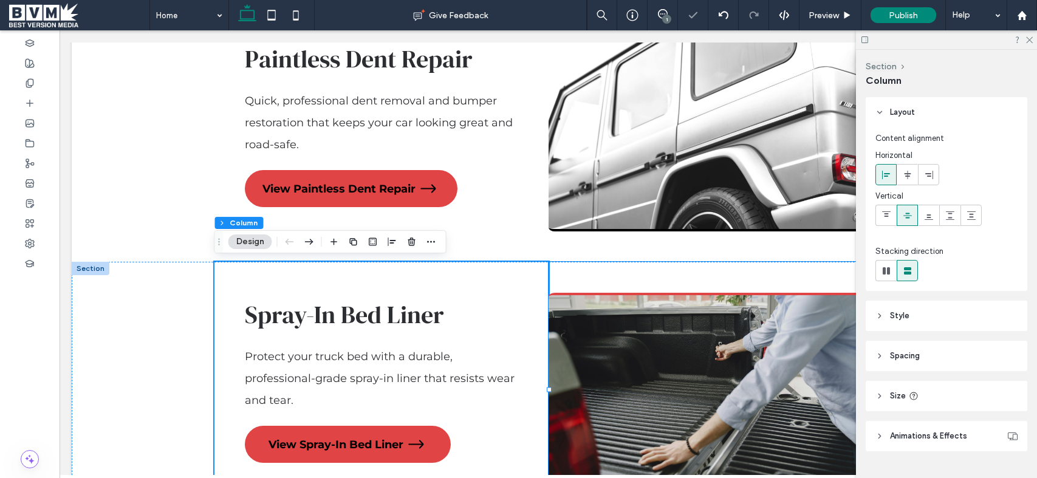
click at [601, 286] on div at bounding box center [716, 390] width 334 height 256
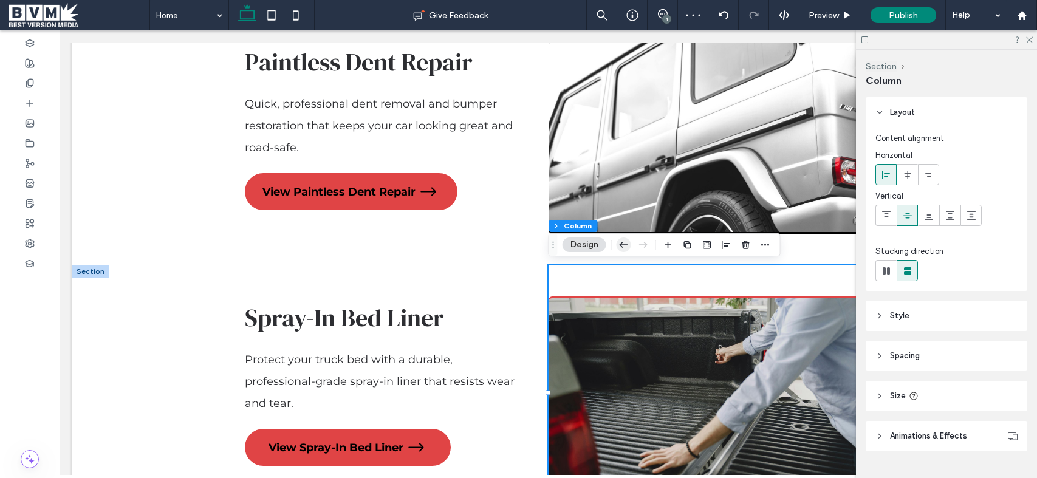
click at [617, 244] on icon "button" at bounding box center [624, 245] width 15 height 22
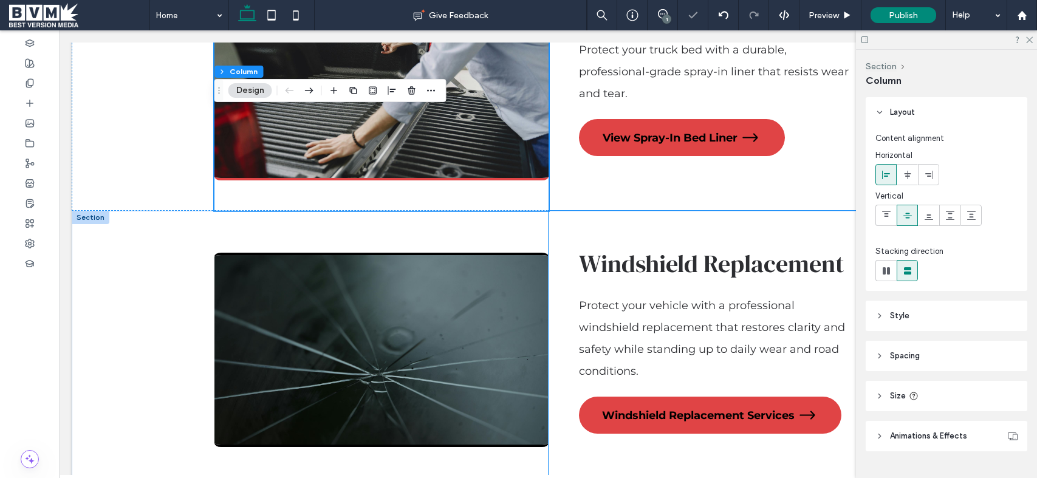
scroll to position [2238, 0]
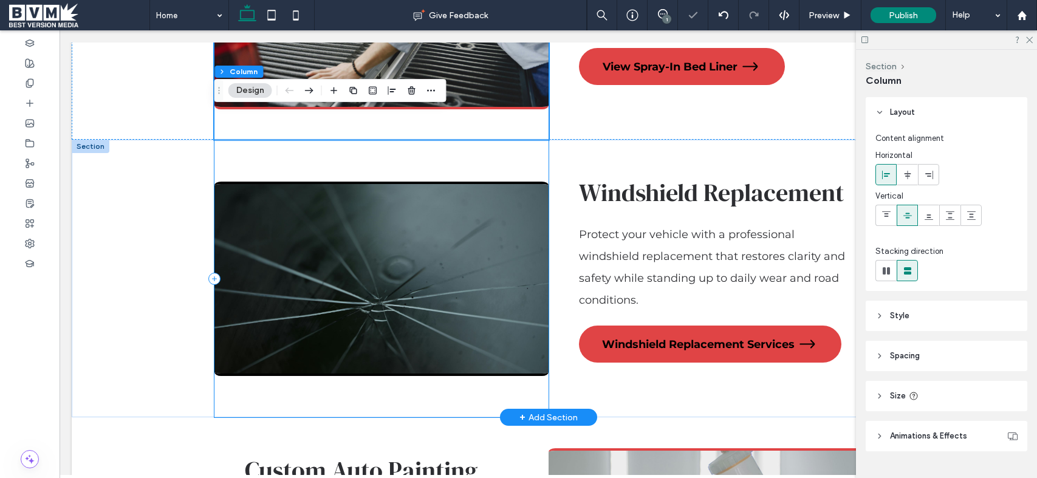
click at [518, 160] on div at bounding box center [381, 279] width 334 height 278
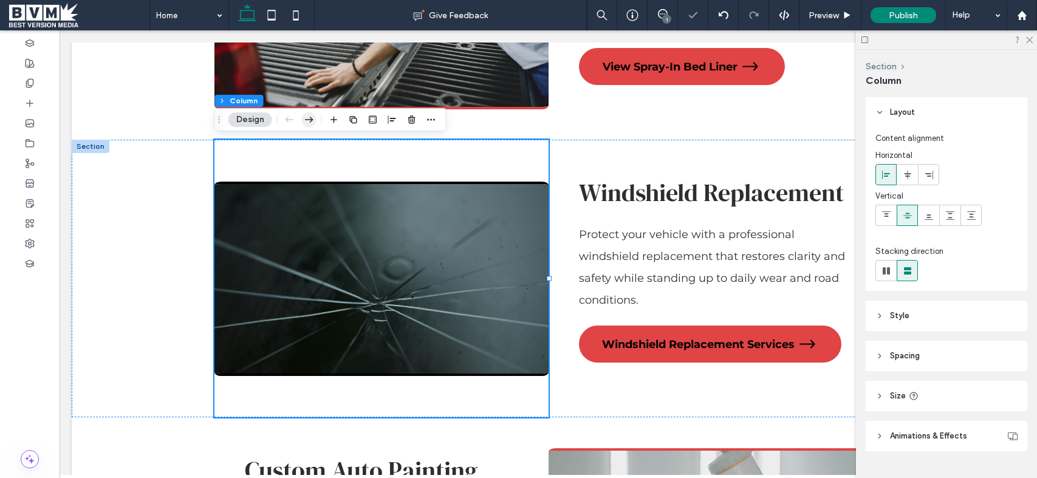
click at [314, 120] on icon "button" at bounding box center [309, 120] width 15 height 22
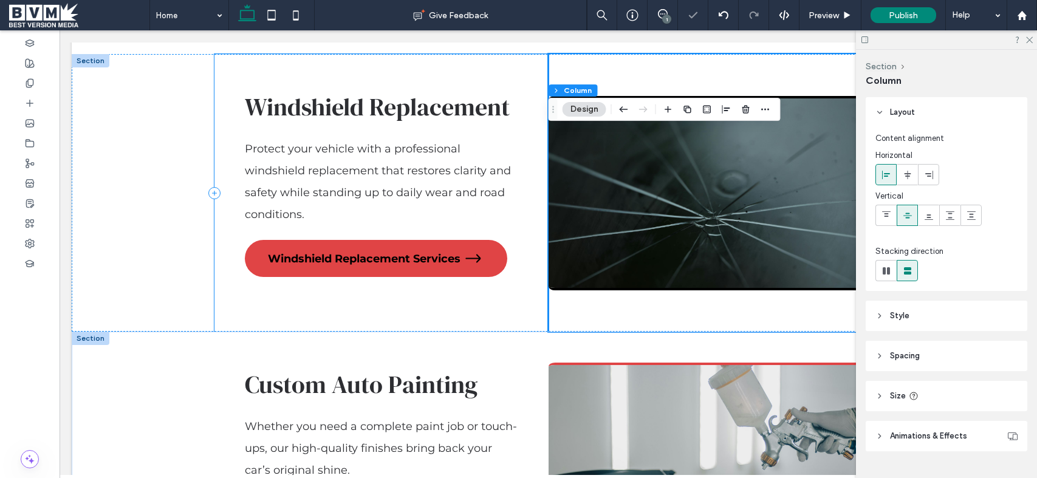
scroll to position [2437, 0]
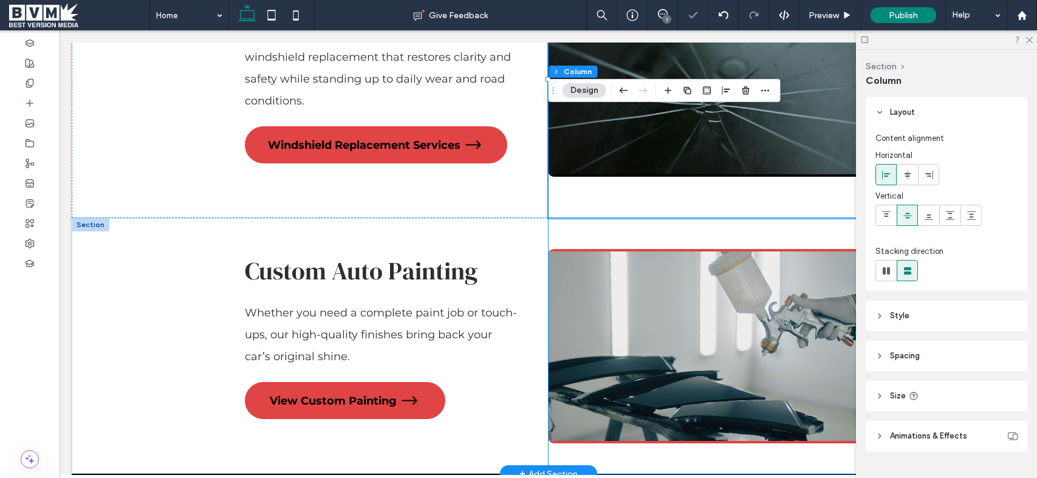
click at [582, 233] on div at bounding box center [716, 346] width 334 height 256
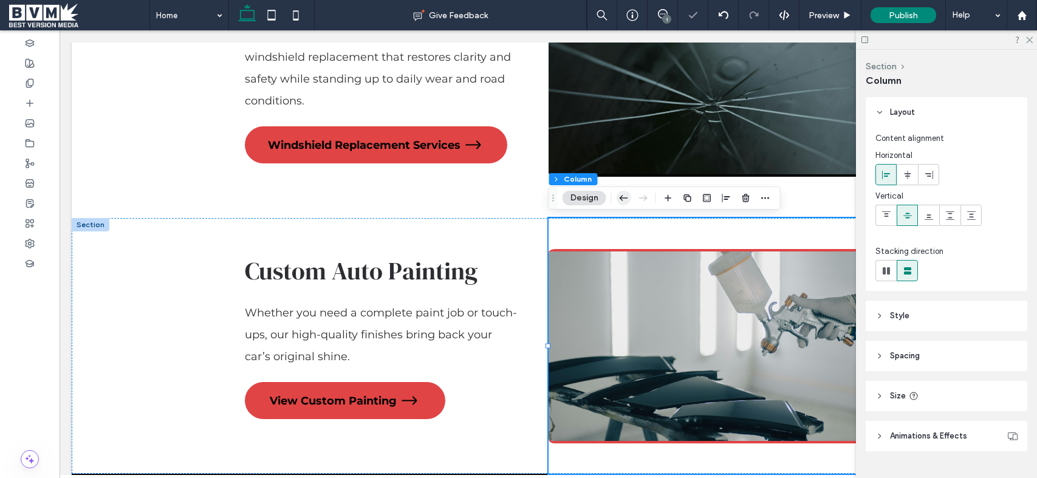
click at [619, 196] on icon "button" at bounding box center [624, 198] width 15 height 22
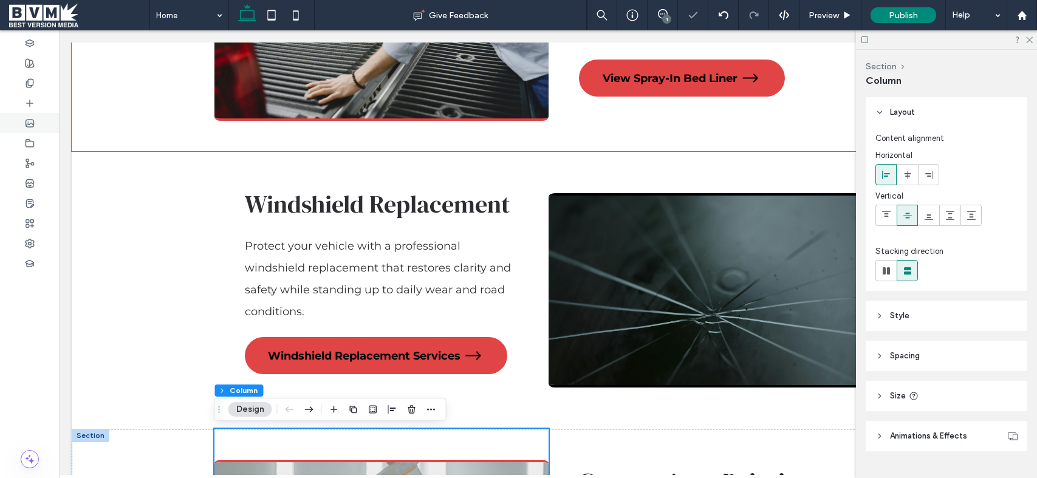
scroll to position [2225, 0]
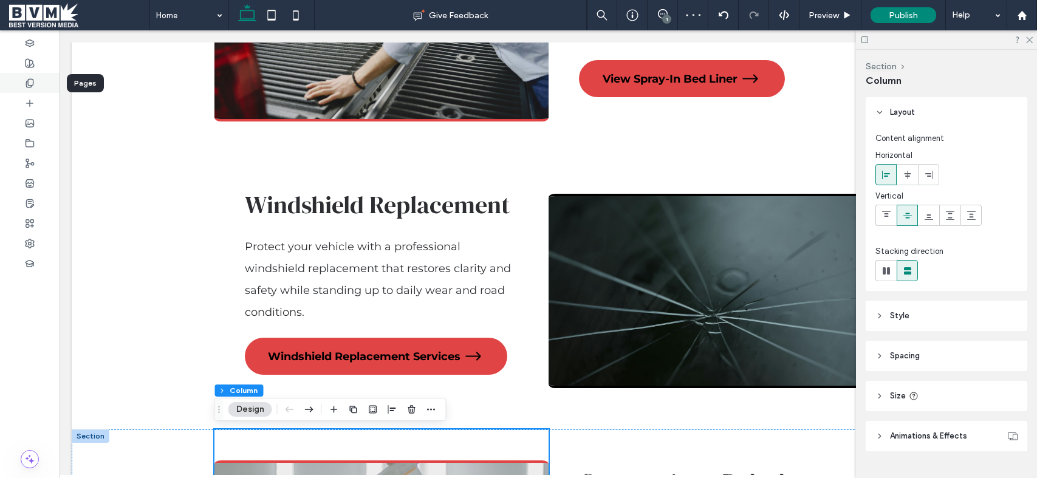
click at [30, 87] on span at bounding box center [30, 83] width 10 height 10
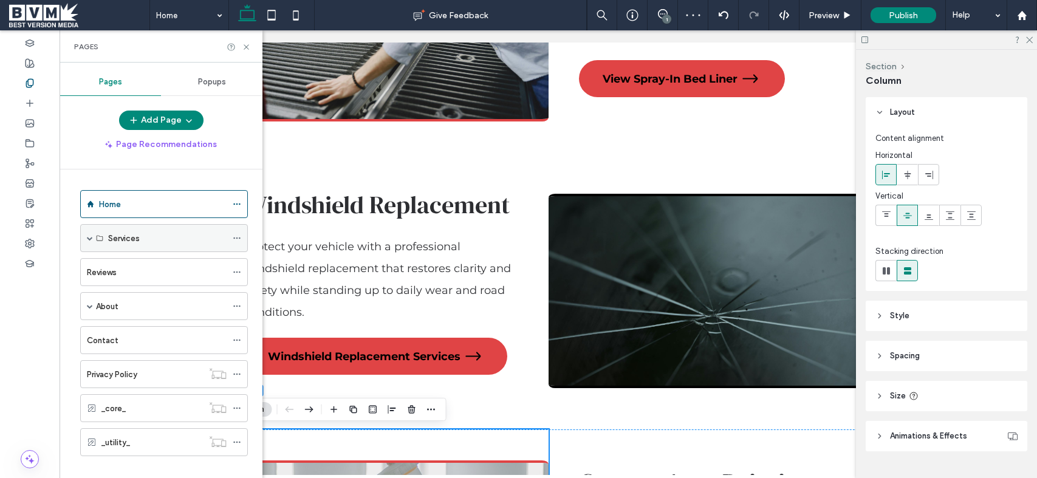
scroll to position [15, 0]
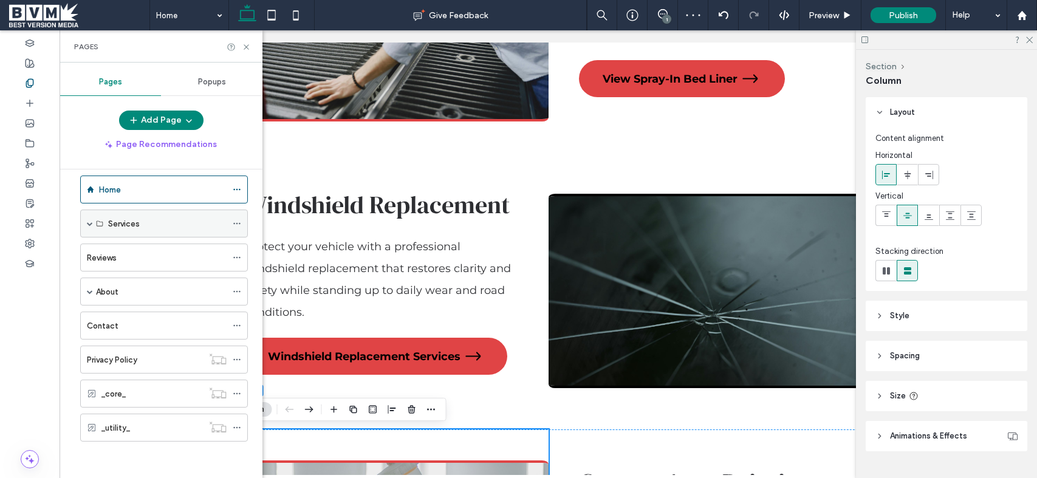
click at [87, 224] on span at bounding box center [90, 224] width 6 height 6
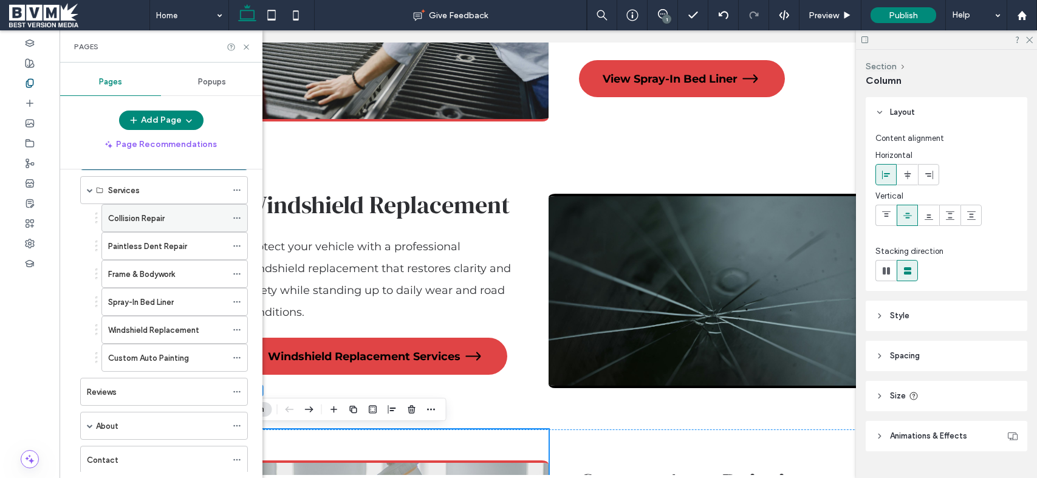
scroll to position [44, 0]
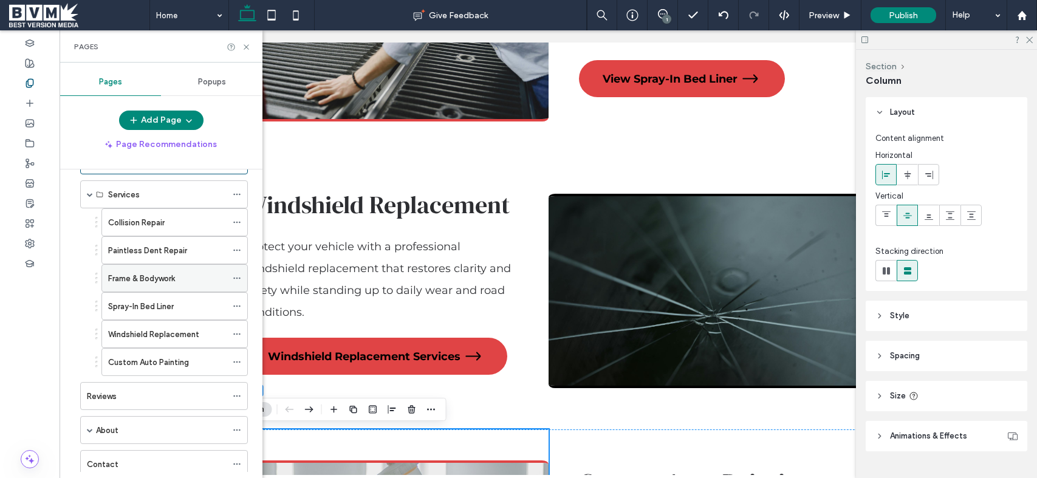
click at [241, 278] on div at bounding box center [240, 278] width 15 height 18
click at [238, 278] on icon at bounding box center [237, 278] width 9 height 9
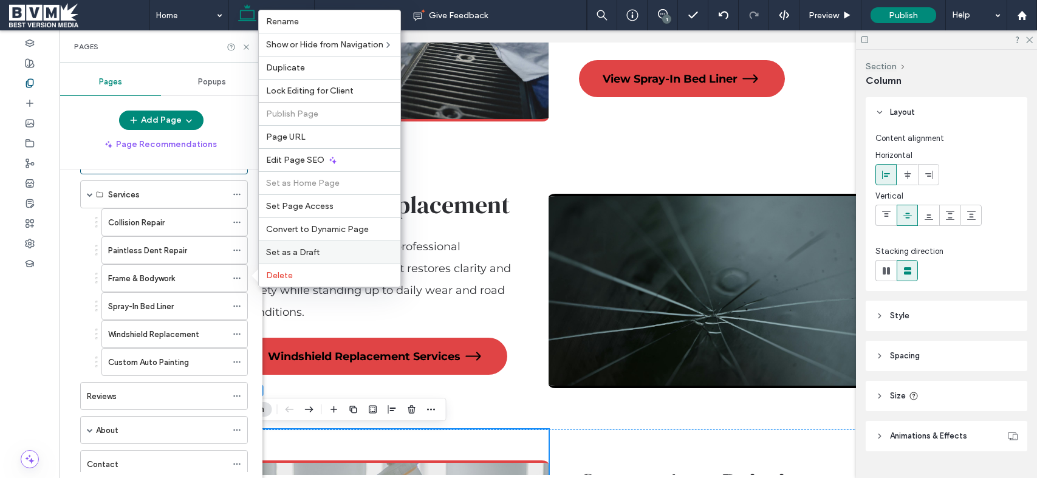
click at [293, 252] on span "Set as a Draft" at bounding box center [292, 252] width 53 height 10
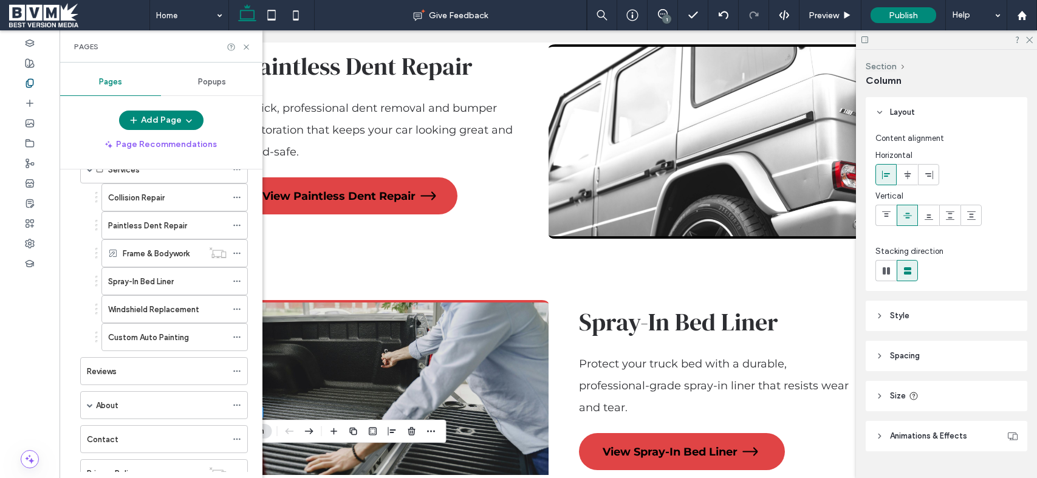
scroll to position [0, 0]
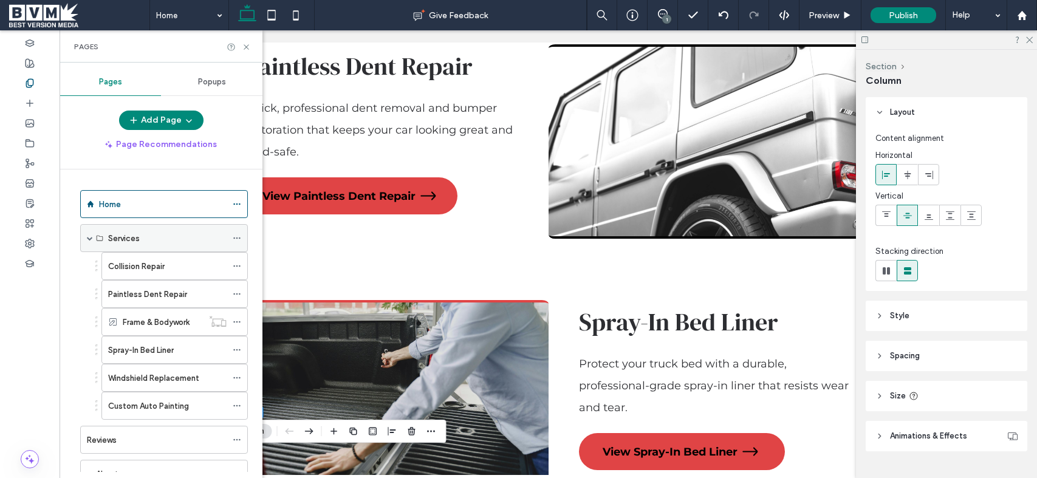
drag, startPoint x: 87, startPoint y: 236, endPoint x: 95, endPoint y: 229, distance: 9.9
click at [87, 236] on span at bounding box center [90, 238] width 6 height 6
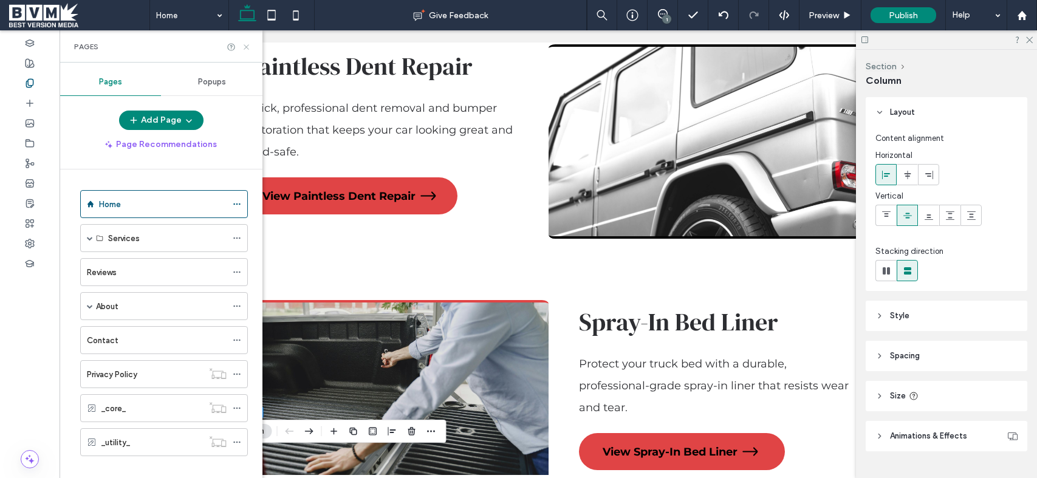
click at [242, 44] on icon at bounding box center [246, 47] width 9 height 9
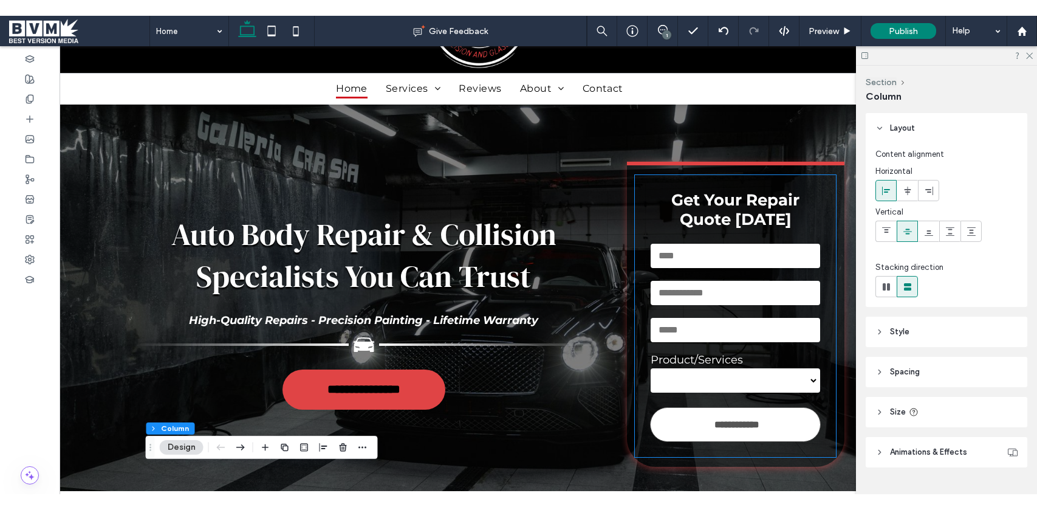
scroll to position [149, 0]
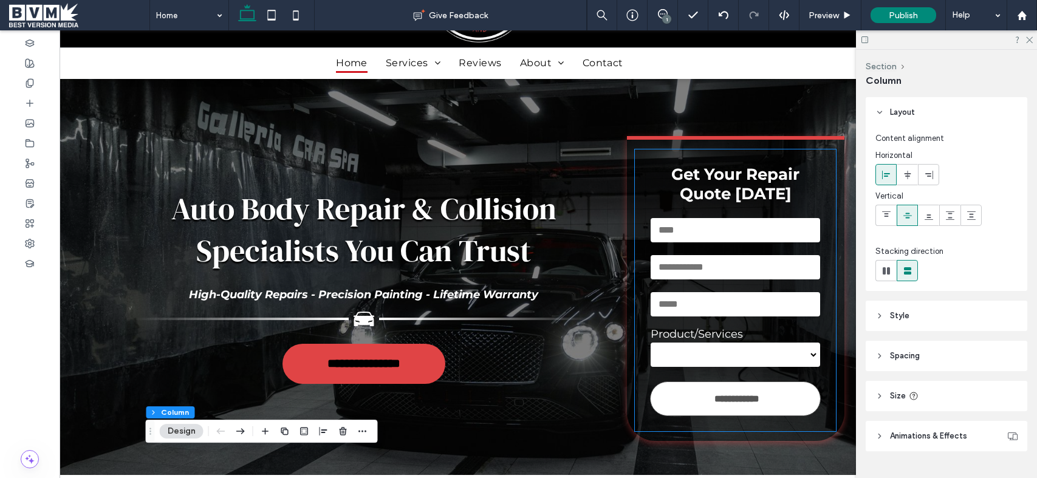
click at [773, 304] on input "email" at bounding box center [736, 304] width 170 height 24
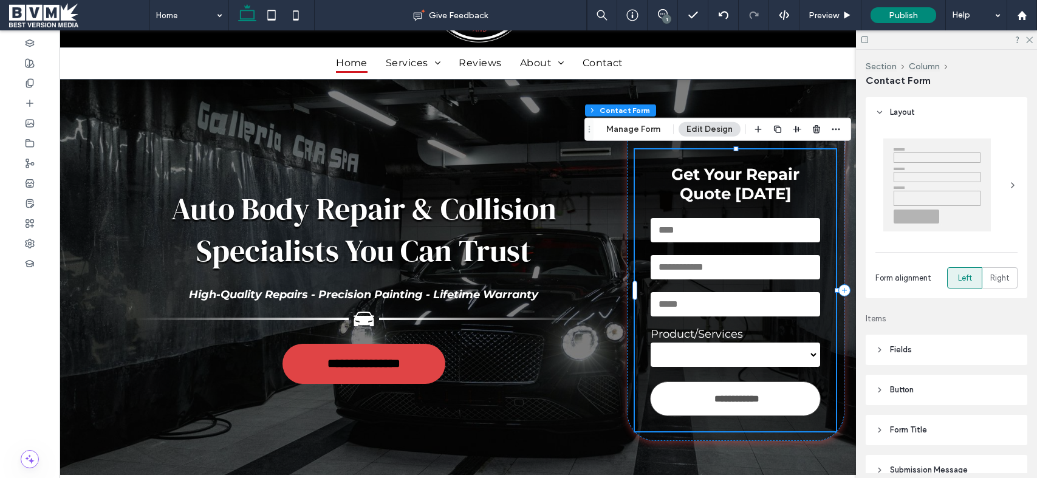
click at [750, 283] on div "Phone:" at bounding box center [735, 266] width 179 height 37
click at [653, 136] on button "Manage Form" at bounding box center [633, 129] width 70 height 15
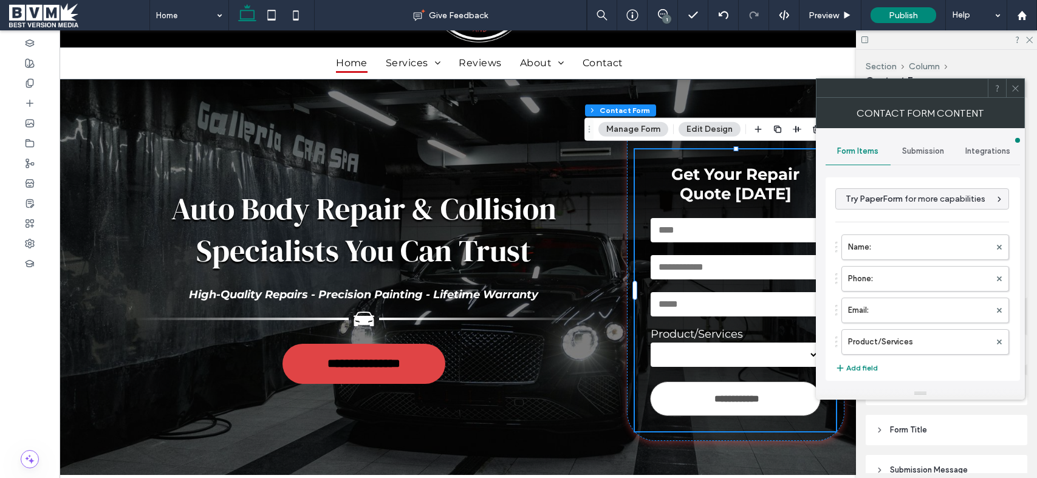
click at [920, 145] on div "Submission" at bounding box center [923, 151] width 65 height 27
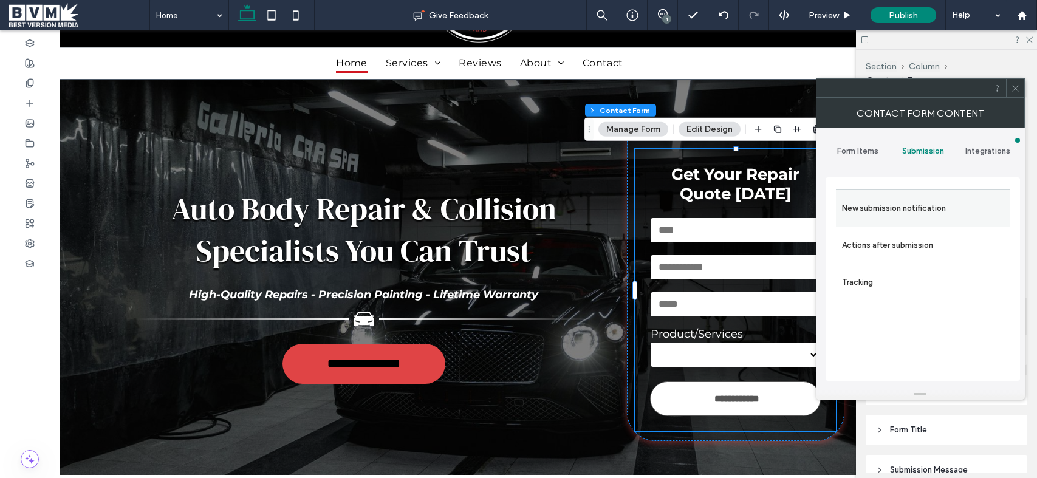
click at [914, 205] on label "New submission notification" at bounding box center [923, 208] width 162 height 24
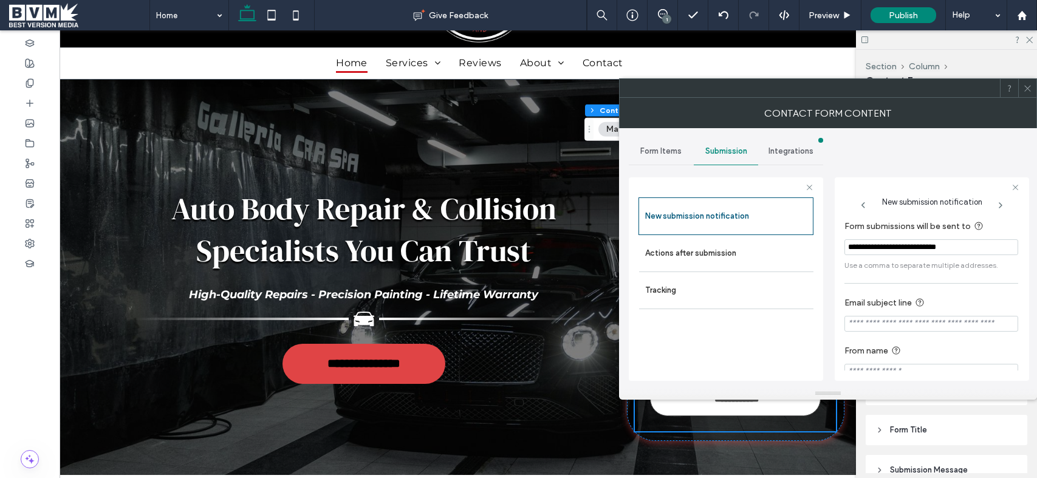
click at [1026, 84] on icon at bounding box center [1027, 88] width 9 height 9
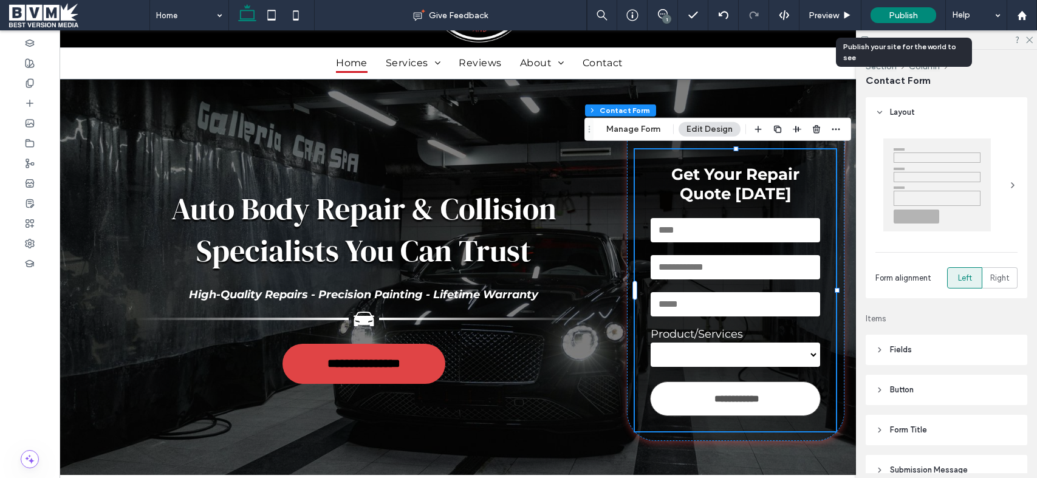
click at [899, 20] on span "Publish" at bounding box center [903, 15] width 29 height 10
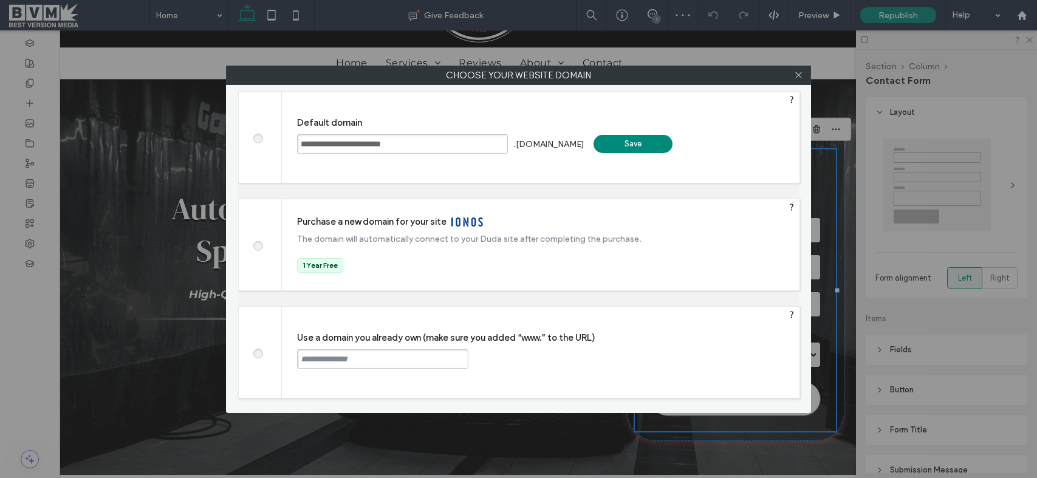
drag, startPoint x: 261, startPoint y: 352, endPoint x: 329, endPoint y: 358, distance: 68.3
click at [264, 353] on label at bounding box center [258, 352] width 22 height 9
click at [329, 365] on input "text" at bounding box center [382, 358] width 171 height 19
paste input "**********"
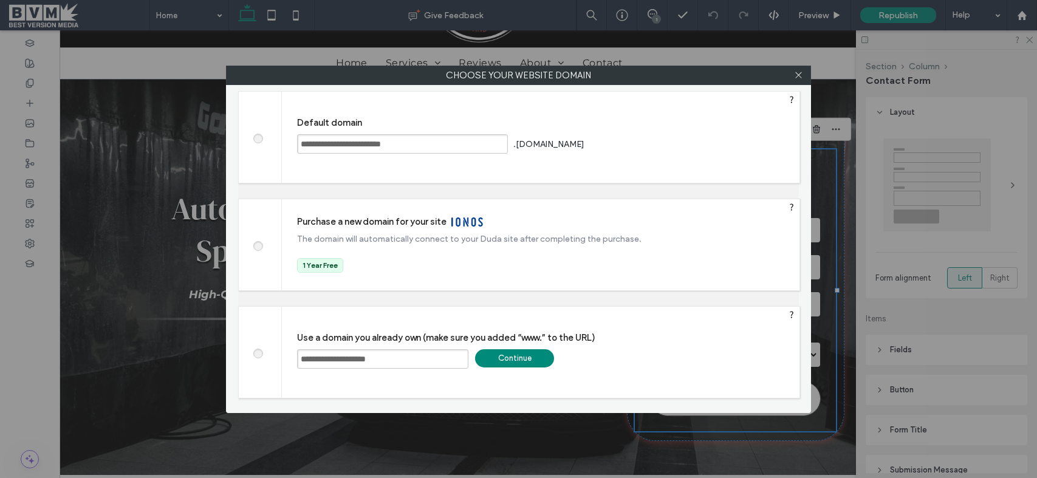
drag, startPoint x: 304, startPoint y: 361, endPoint x: 312, endPoint y: 362, distance: 7.9
click at [304, 361] on input "**********" at bounding box center [382, 358] width 171 height 19
type input "**********"
click at [513, 355] on div "Continue" at bounding box center [514, 358] width 79 height 18
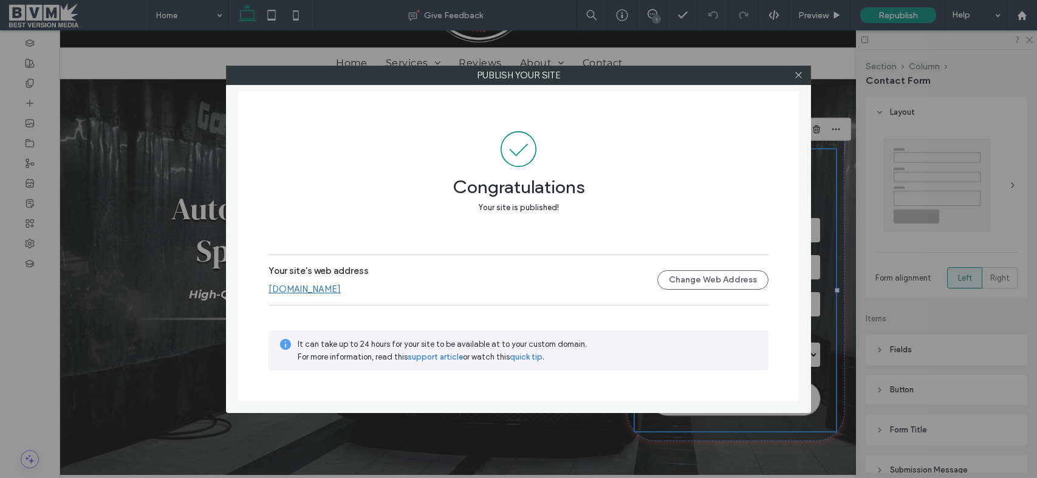
click at [341, 290] on link "[DOMAIN_NAME]" at bounding box center [305, 289] width 72 height 11
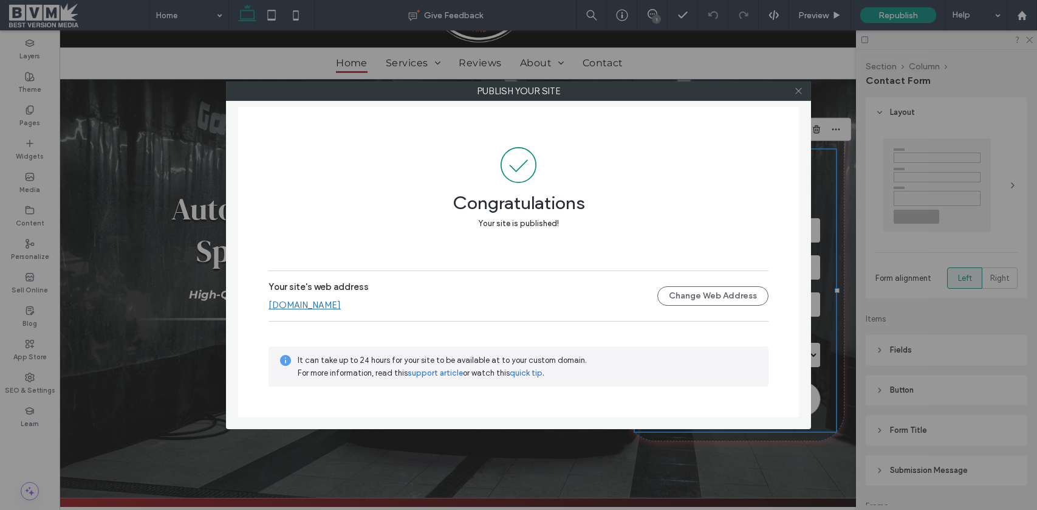
click at [803, 96] on span at bounding box center [798, 91] width 9 height 18
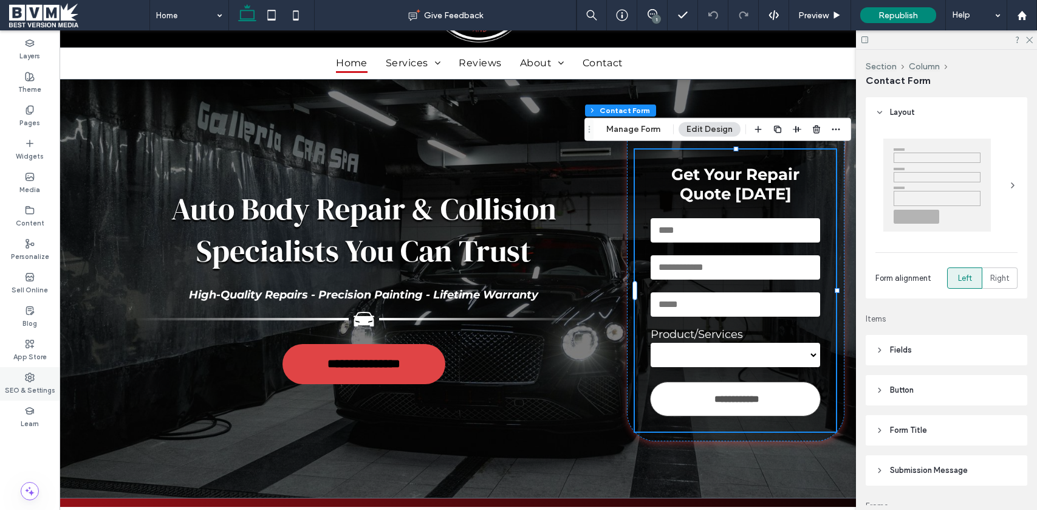
click at [30, 382] on label "SEO & Settings" at bounding box center [30, 388] width 50 height 13
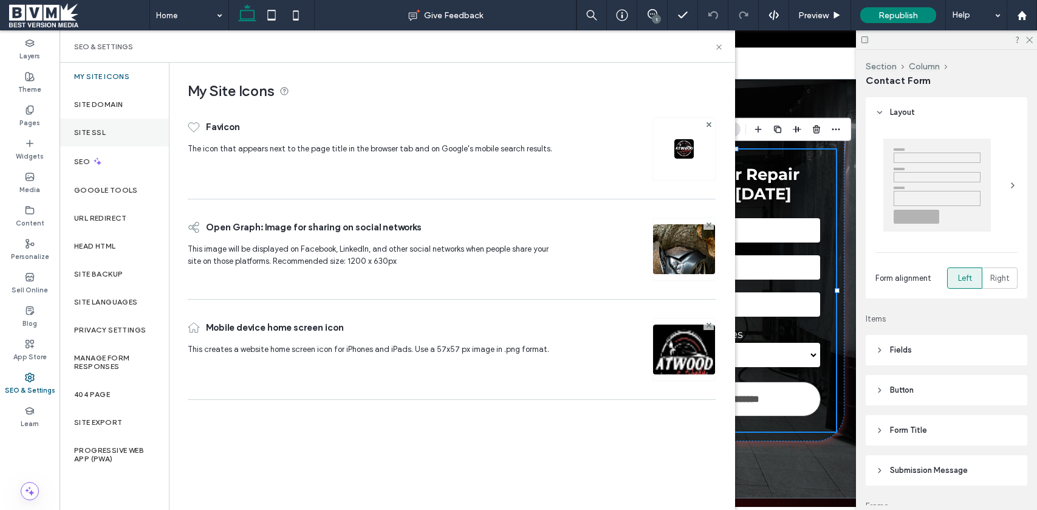
click at [118, 137] on div "Site SSL" at bounding box center [114, 132] width 109 height 28
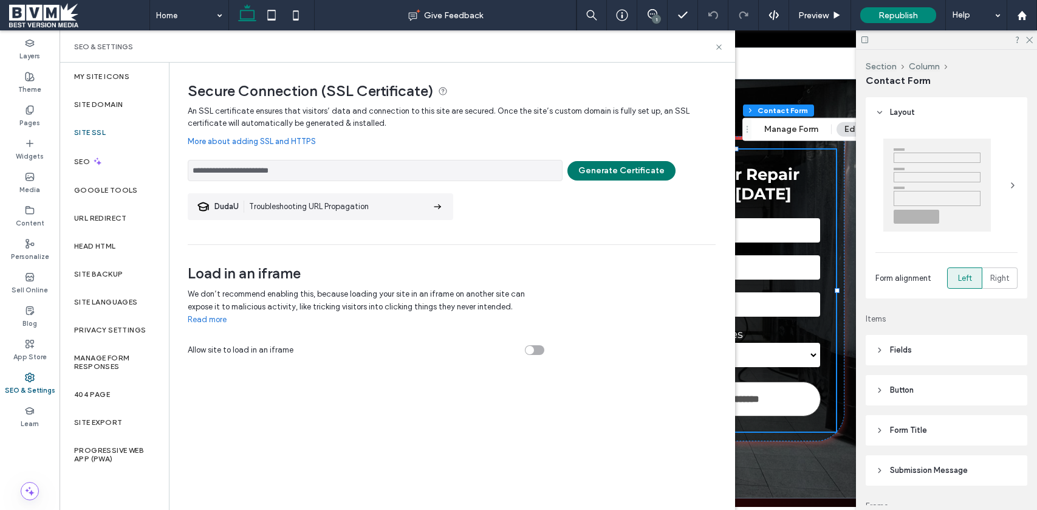
click at [586, 166] on button "Generate Certificate" at bounding box center [621, 170] width 108 height 19
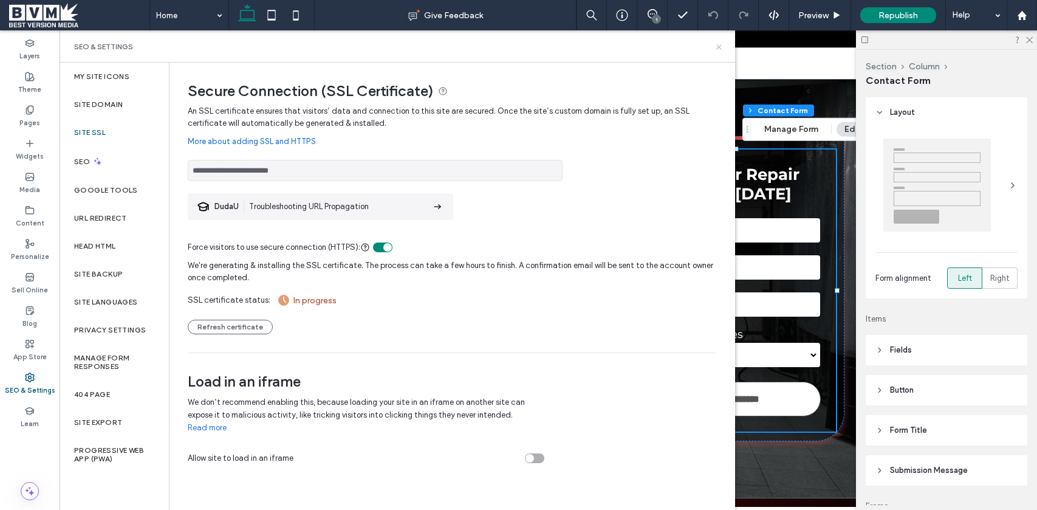
click at [719, 46] on icon at bounding box center [718, 47] width 9 height 9
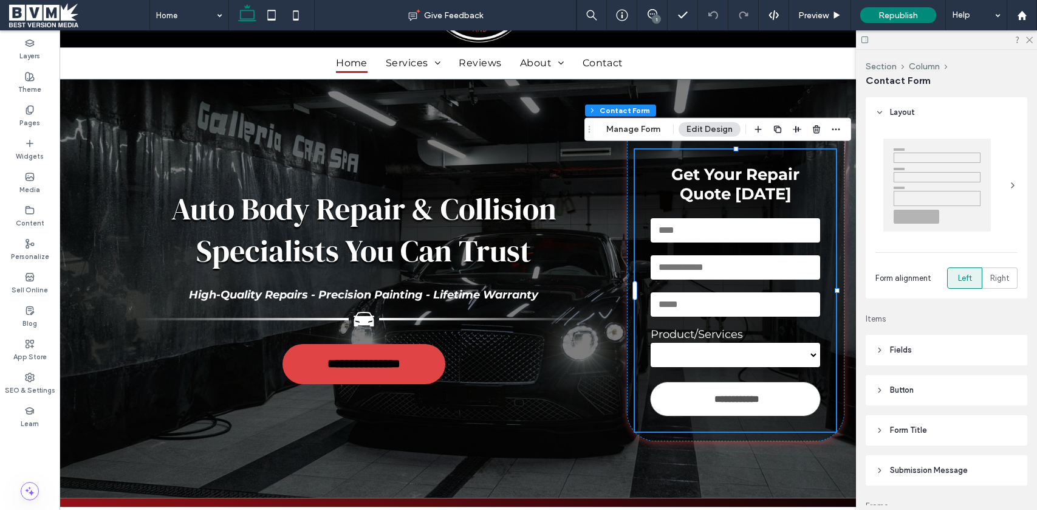
click at [903, 15] on span "Republish" at bounding box center [898, 15] width 39 height 10
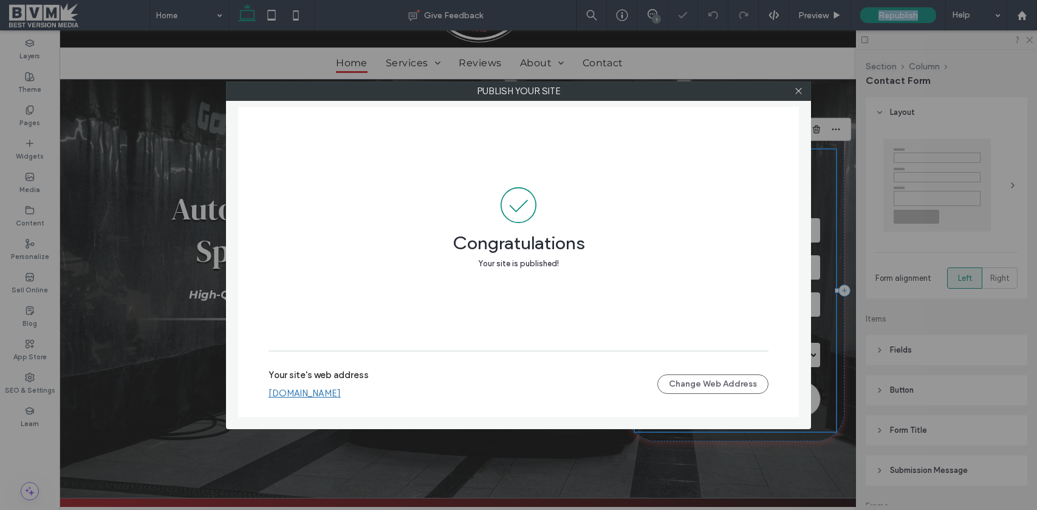
click at [341, 391] on link "[DOMAIN_NAME]" at bounding box center [305, 393] width 72 height 11
click at [795, 89] on icon at bounding box center [798, 90] width 9 height 9
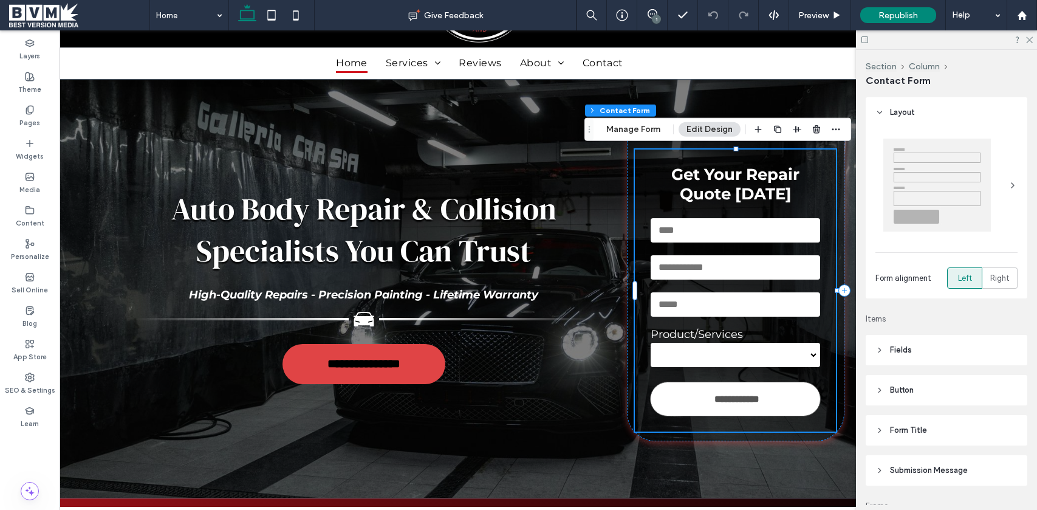
click at [34, 19] on span at bounding box center [79, 15] width 140 height 24
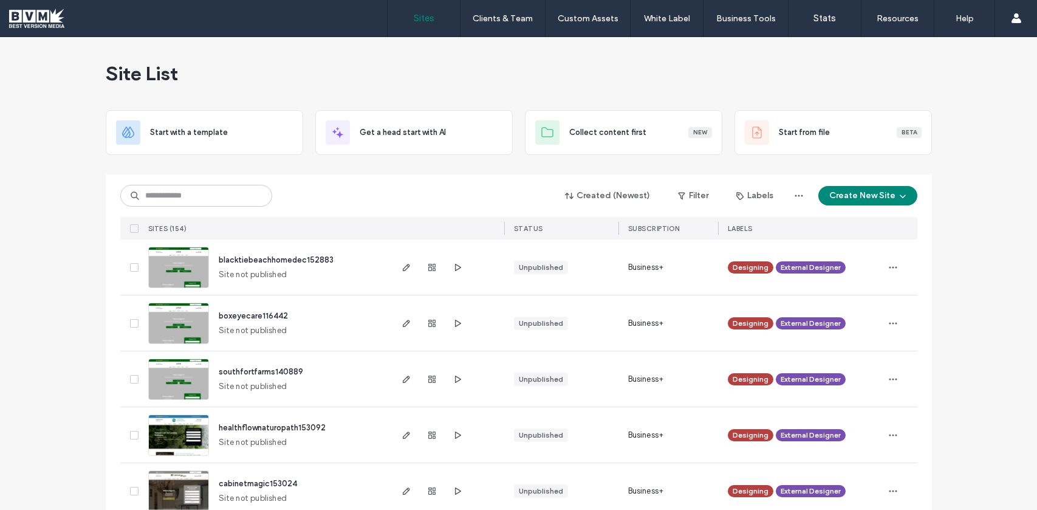
drag, startPoint x: 185, startPoint y: 207, endPoint x: 182, endPoint y: 194, distance: 12.7
click at [185, 205] on div "Created (Newest) Filter Labels Create New Site" at bounding box center [518, 195] width 797 height 23
click at [182, 194] on input at bounding box center [196, 196] width 152 height 22
type input "*****"
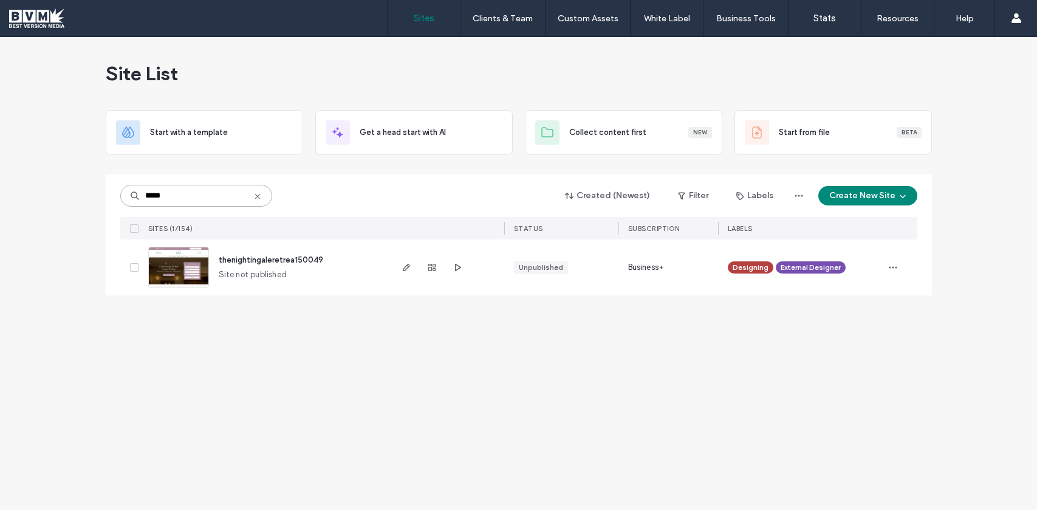
click at [207, 195] on input "*****" at bounding box center [196, 196] width 152 height 22
click at [403, 262] on icon "button" at bounding box center [407, 267] width 10 height 10
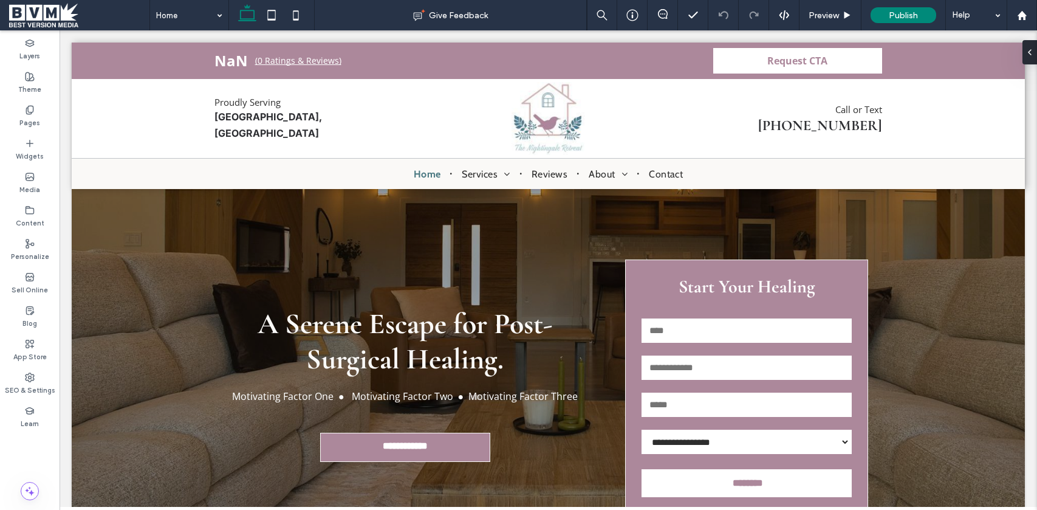
click at [48, 5] on span at bounding box center [79, 15] width 140 height 24
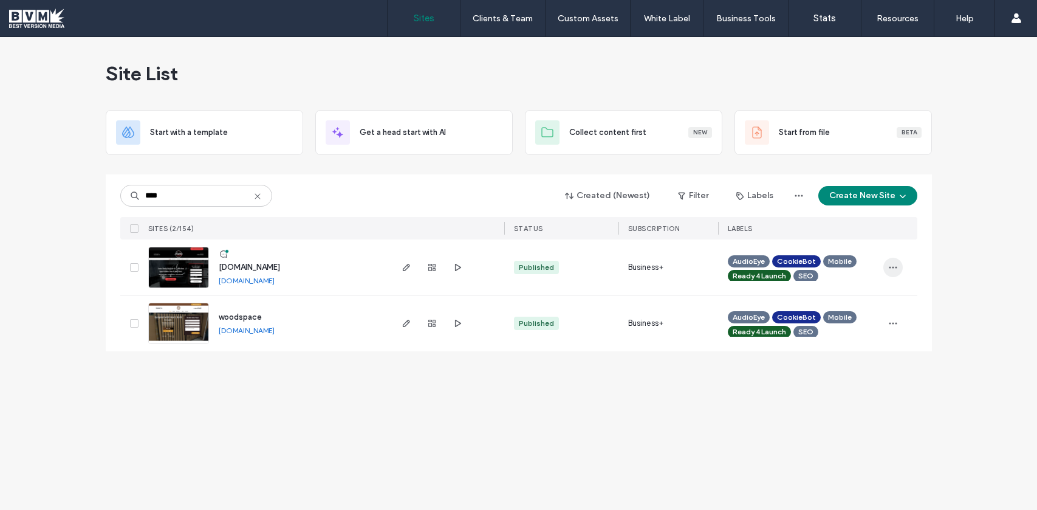
type input "****"
click at [895, 268] on icon "button" at bounding box center [893, 267] width 10 height 10
click at [857, 366] on span "Unassign Label" at bounding box center [844, 368] width 54 height 12
click at [762, 273] on icon at bounding box center [761, 272] width 5 height 5
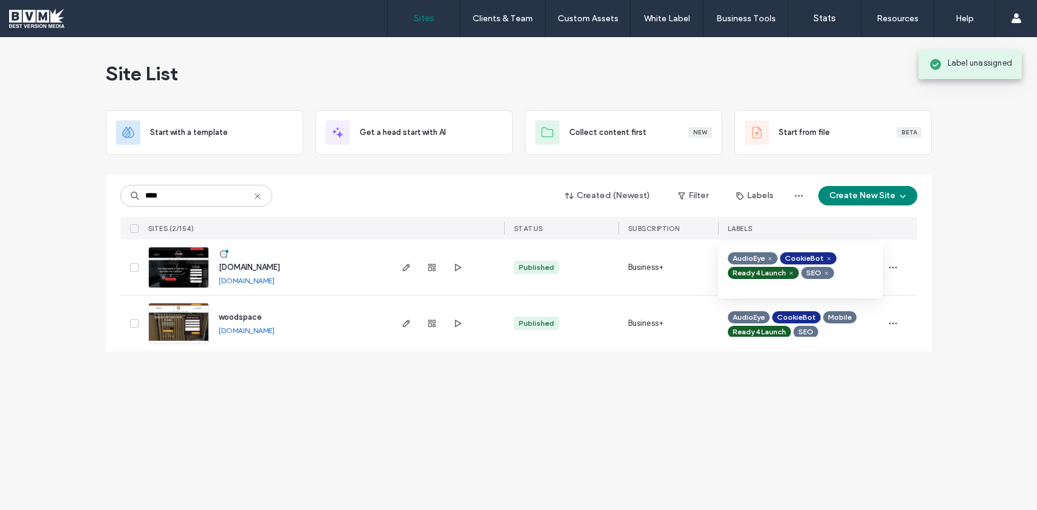
click at [787, 272] on span at bounding box center [791, 273] width 9 height 9
click at [756, 270] on icon at bounding box center [752, 272] width 5 height 5
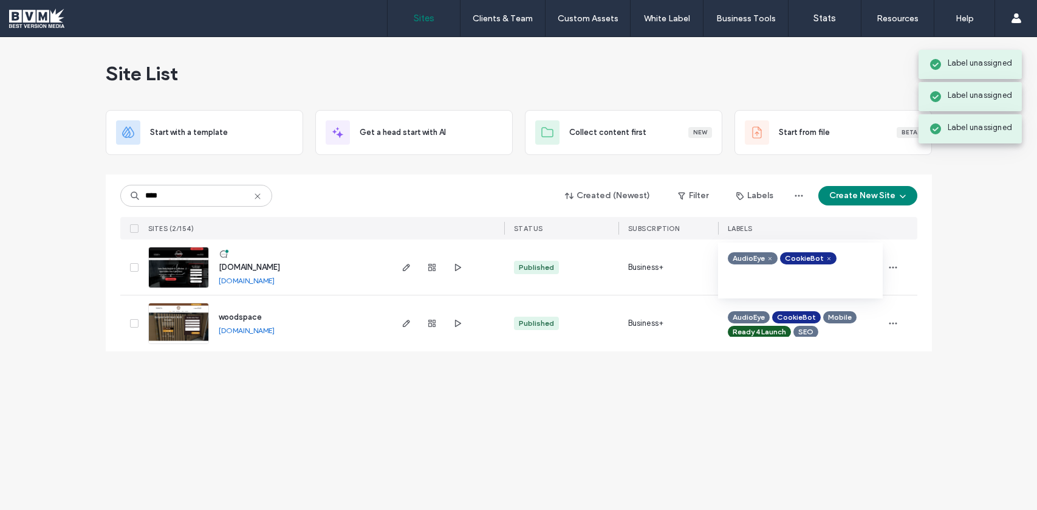
click at [880, 261] on div "AudioEye CookieBot" at bounding box center [800, 270] width 165 height 56
click at [888, 262] on icon "button" at bounding box center [893, 267] width 10 height 10
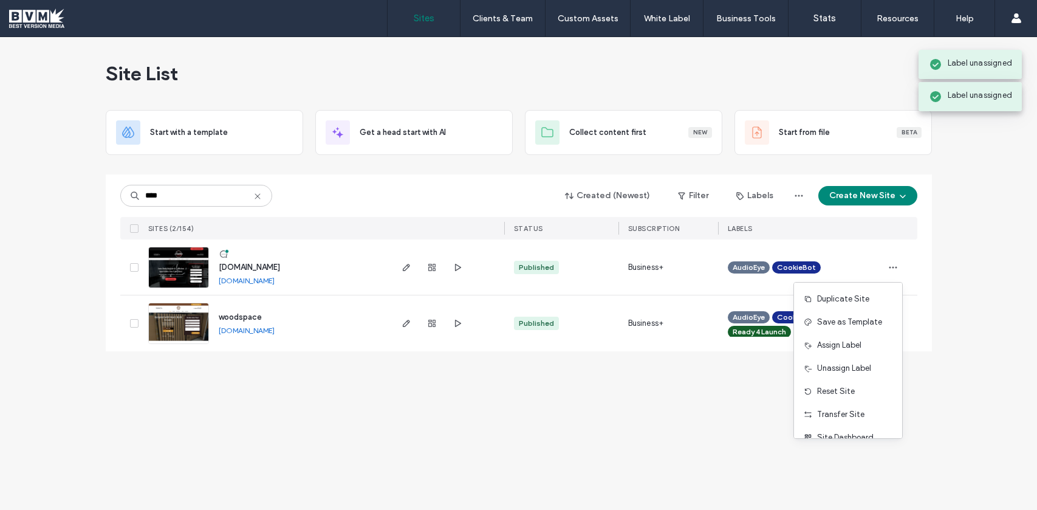
click at [860, 343] on span "Assign Label" at bounding box center [839, 345] width 44 height 12
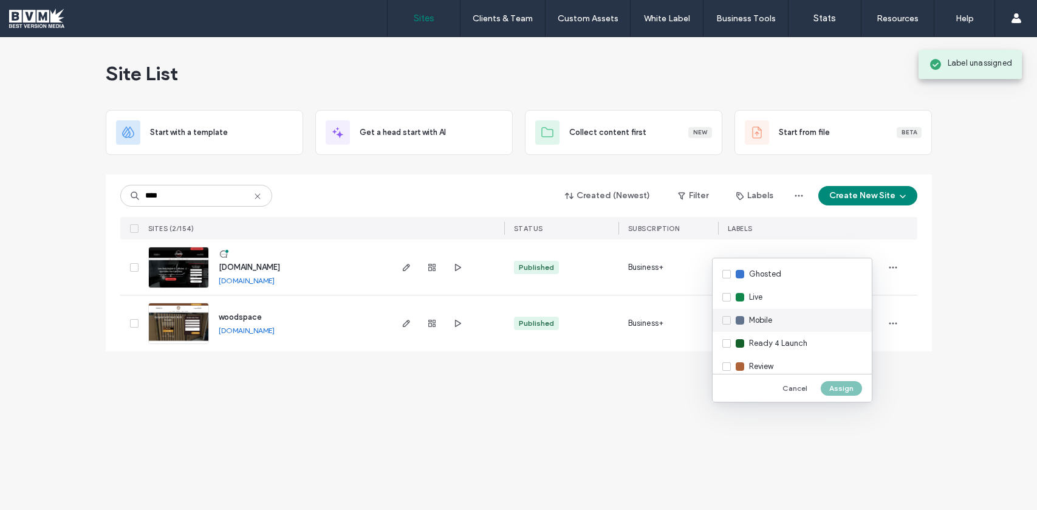
scroll to position [182, 0]
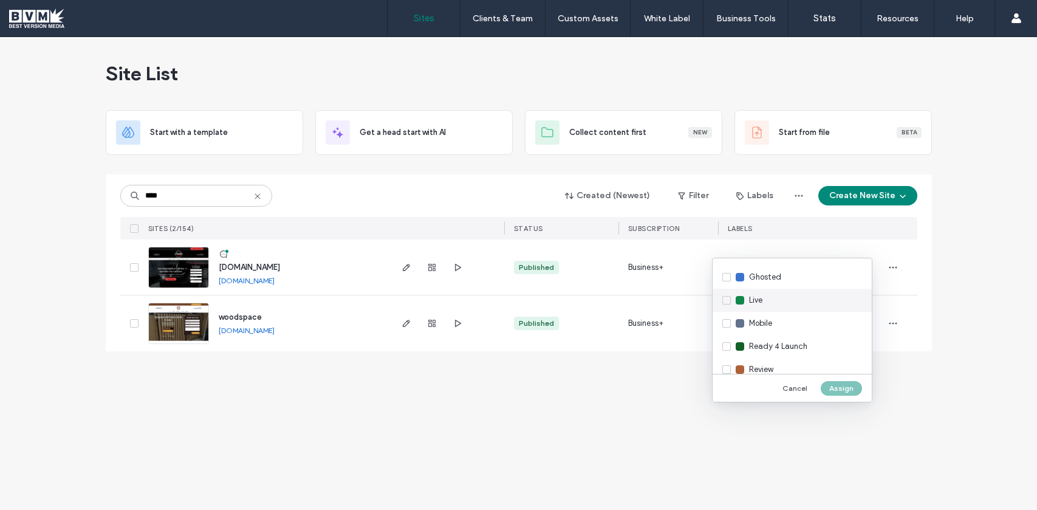
click at [731, 304] on div "Live" at bounding box center [792, 300] width 159 height 23
click at [843, 388] on button "Assign" at bounding box center [841, 388] width 41 height 15
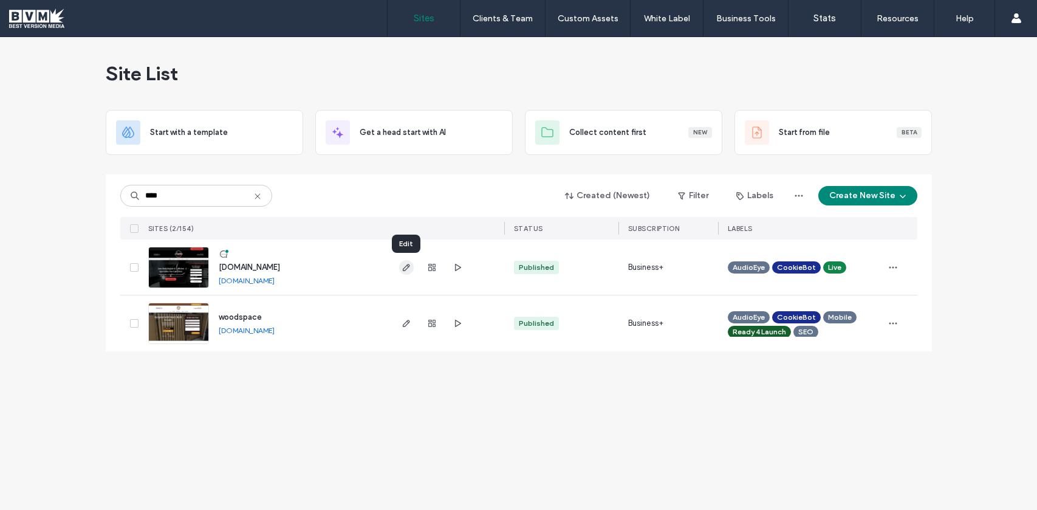
click at [405, 266] on icon "button" at bounding box center [407, 267] width 10 height 10
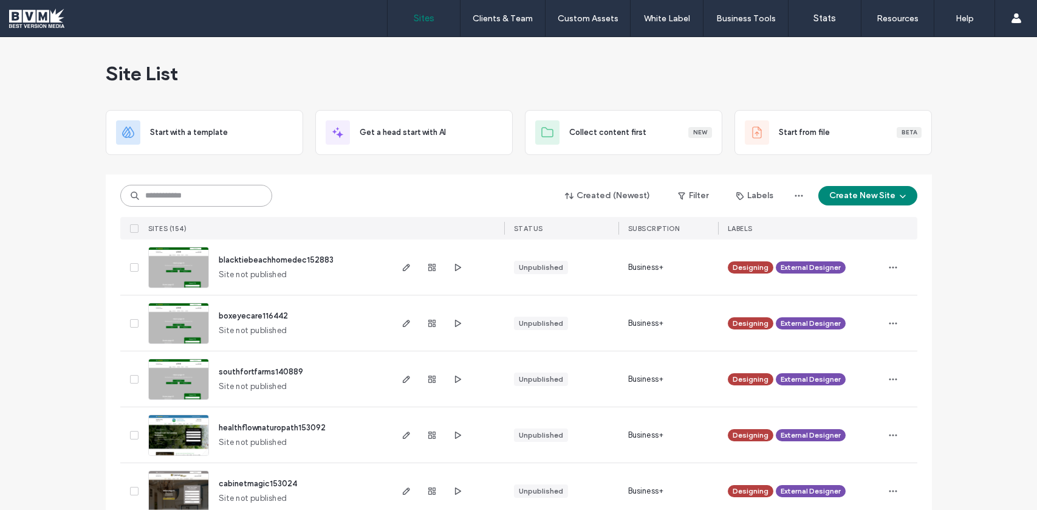
click at [187, 190] on input at bounding box center [196, 196] width 152 height 22
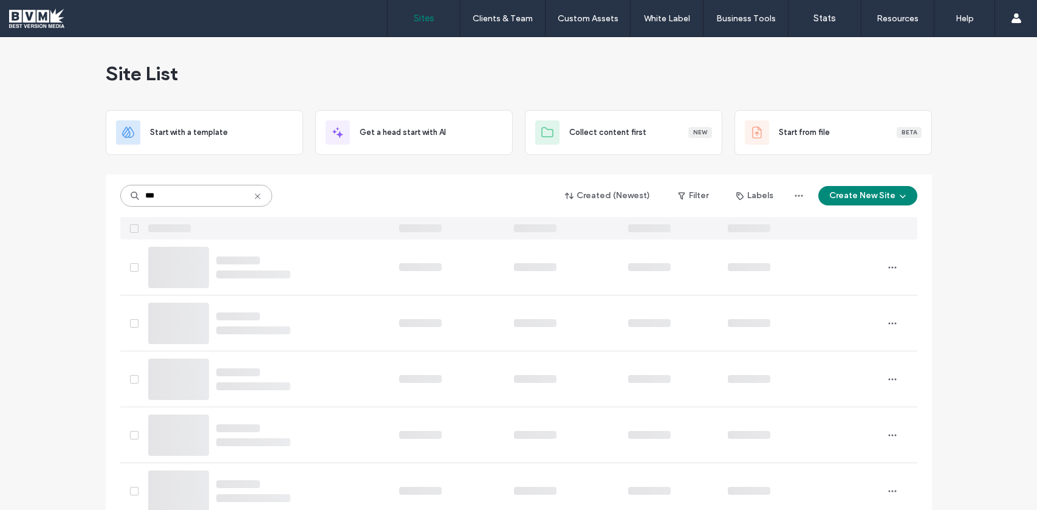
type input "***"
